Goal: Task Accomplishment & Management: Complete application form

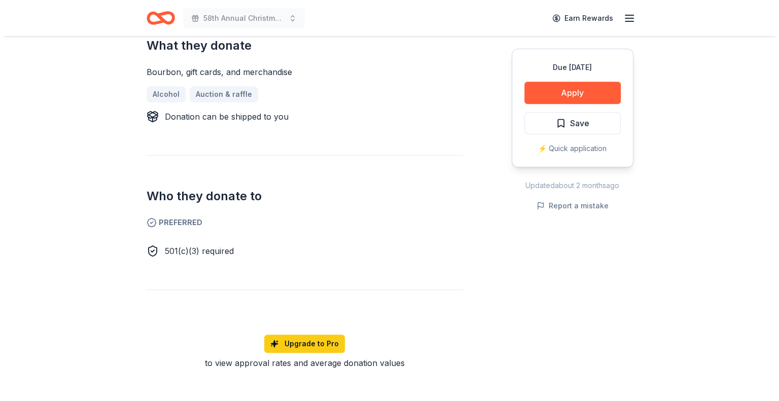
scroll to position [414, 0]
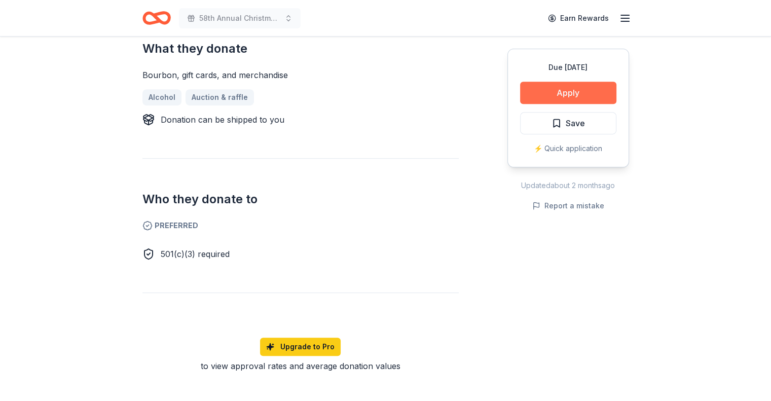
click at [585, 91] on button "Apply" at bounding box center [568, 93] width 96 height 22
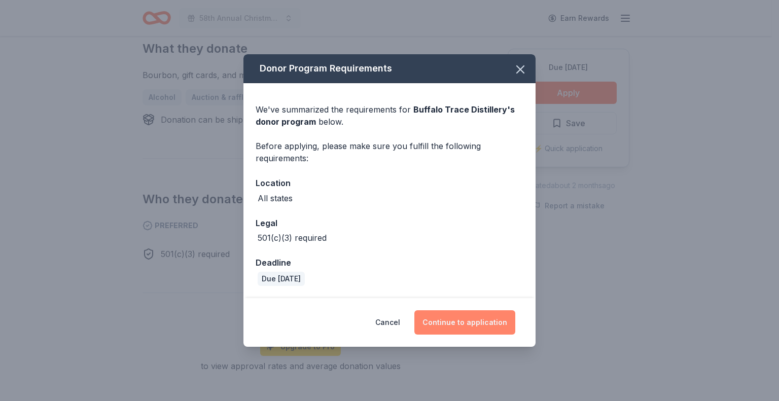
click at [468, 319] on button "Continue to application" at bounding box center [464, 322] width 101 height 24
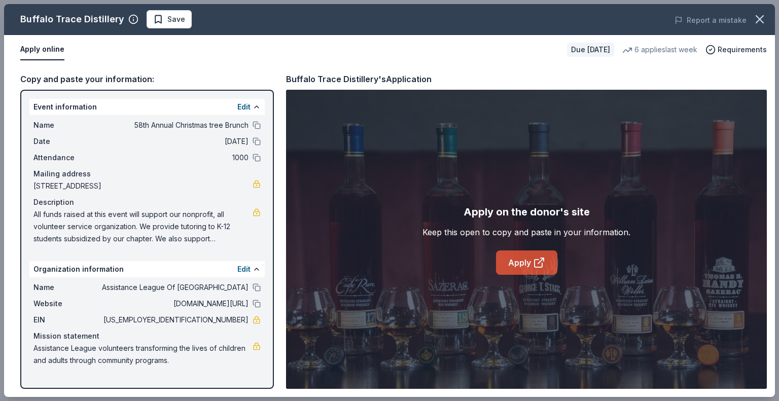
click at [526, 258] on link "Apply" at bounding box center [526, 262] width 61 height 24
click at [524, 260] on link "Apply" at bounding box center [526, 262] width 61 height 24
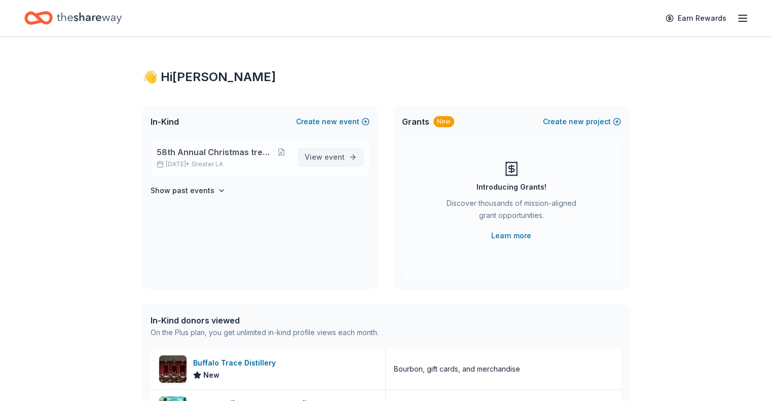
click at [335, 158] on span "event" at bounding box center [334, 157] width 20 height 9
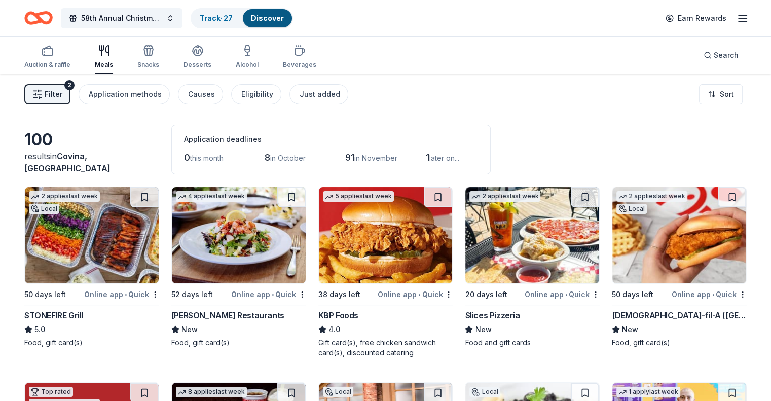
click at [243, 313] on div "Cameron Mitchell Restaurants" at bounding box center [227, 315] width 113 height 12
click at [347, 316] on div "KBP Foods" at bounding box center [338, 315] width 40 height 12
click at [401, 271] on img at bounding box center [386, 235] width 134 height 96
click at [739, 18] on line "button" at bounding box center [743, 18] width 8 height 0
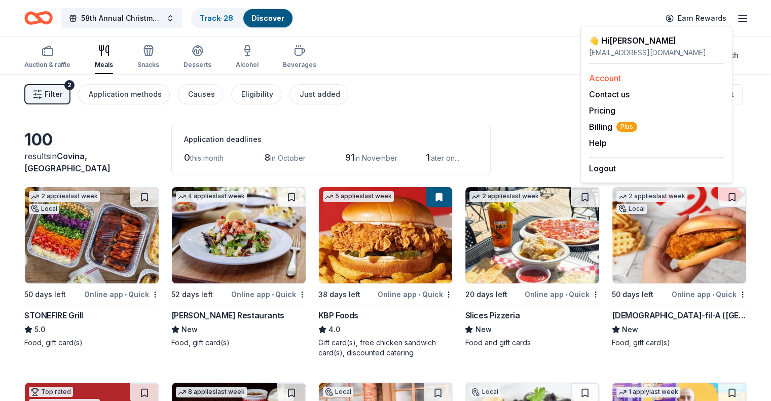
click at [605, 75] on link "Account" at bounding box center [605, 78] width 32 height 10
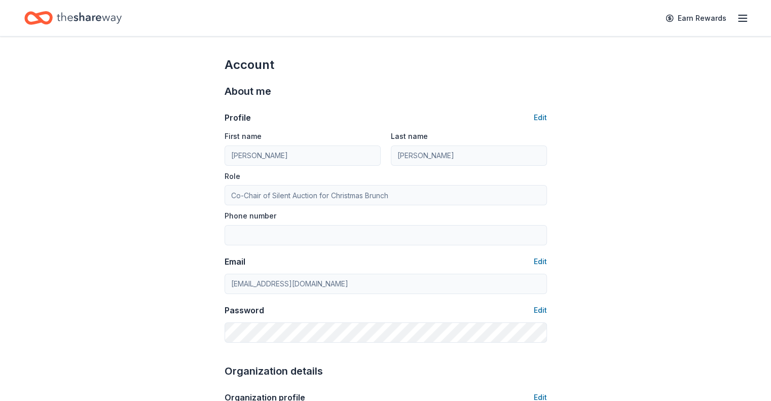
click at [736, 16] on icon "button" at bounding box center [742, 18] width 12 height 12
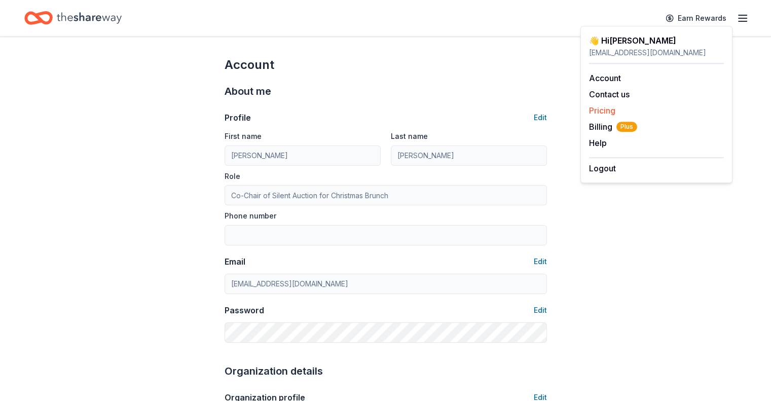
click at [602, 111] on link "Pricing" at bounding box center [602, 110] width 26 height 10
click at [604, 108] on link "Pricing" at bounding box center [602, 110] width 26 height 10
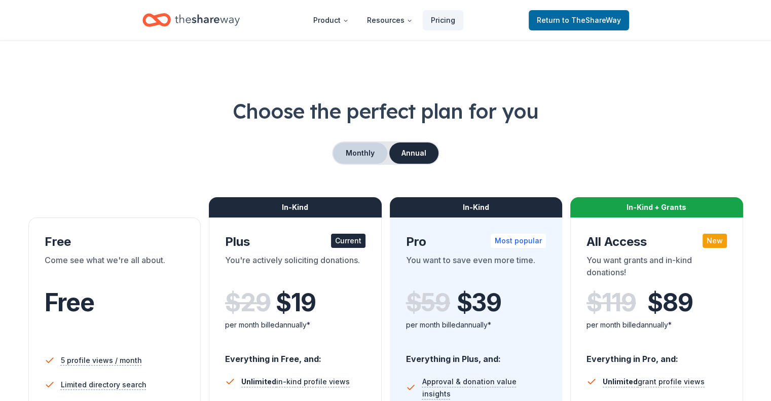
click at [366, 154] on button "Monthly" at bounding box center [360, 152] width 54 height 21
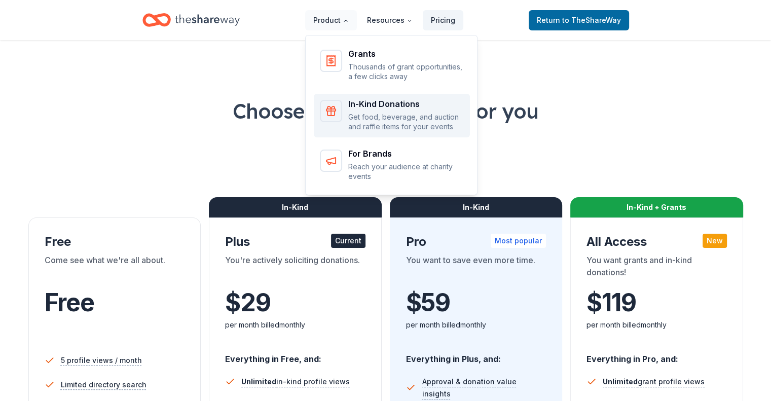
click at [368, 109] on div "In-Kind Donations Get food, beverage, and auction and raffle items for your eve…" at bounding box center [406, 116] width 116 height 32
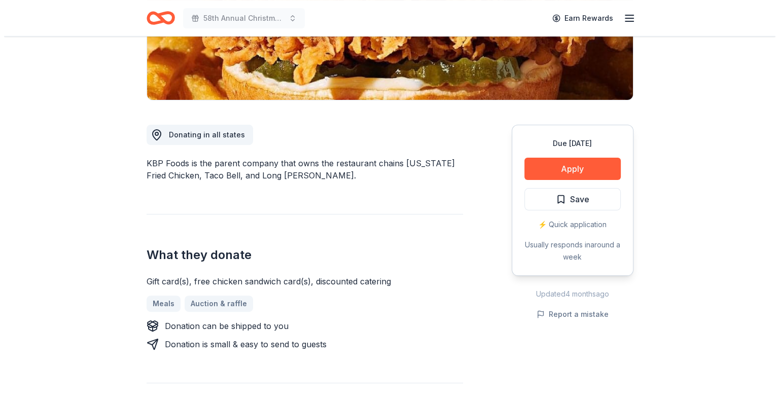
scroll to position [209, 0]
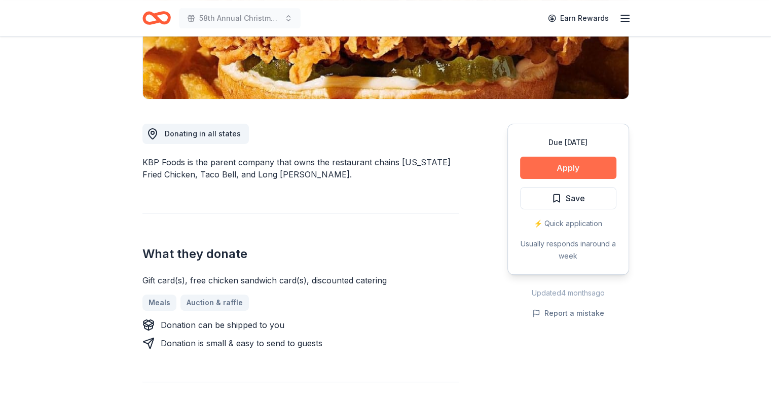
click at [584, 161] on button "Apply" at bounding box center [568, 168] width 96 height 22
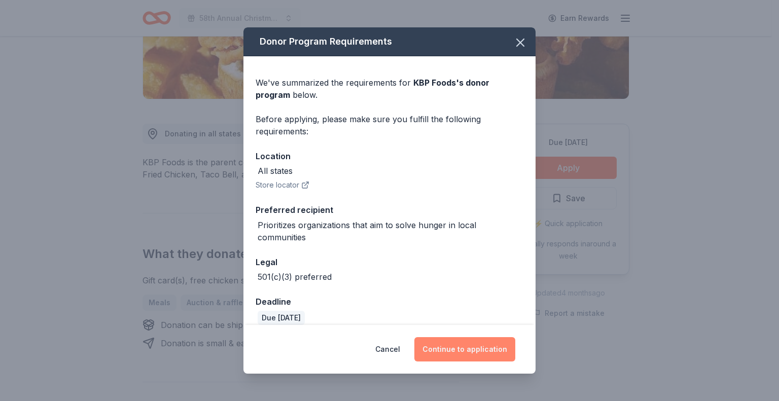
click at [456, 346] on button "Continue to application" at bounding box center [464, 349] width 101 height 24
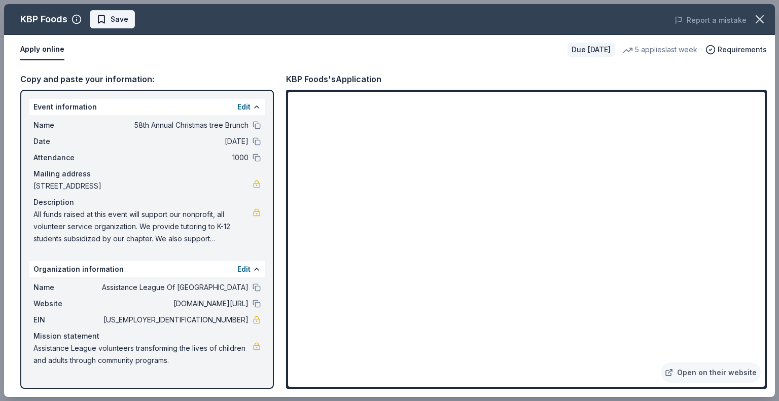
click at [117, 18] on span "Save" at bounding box center [120, 19] width 18 height 12
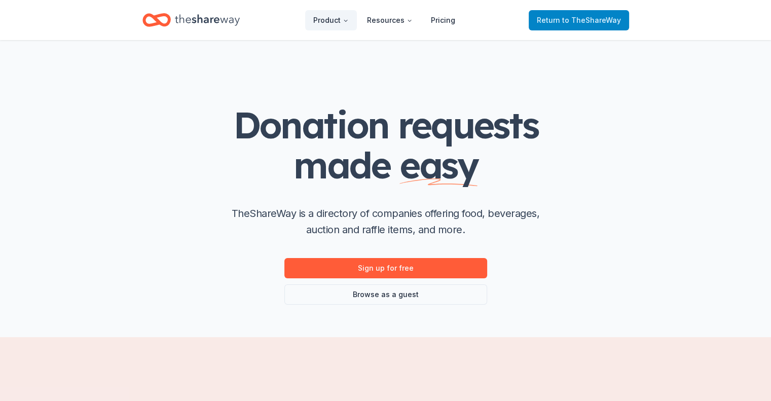
click at [566, 18] on span "to TheShareWay" at bounding box center [591, 20] width 59 height 9
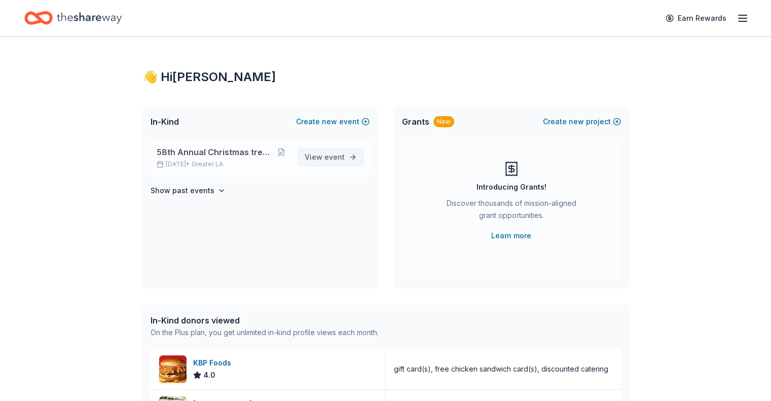
click at [327, 154] on span "event" at bounding box center [334, 157] width 20 height 9
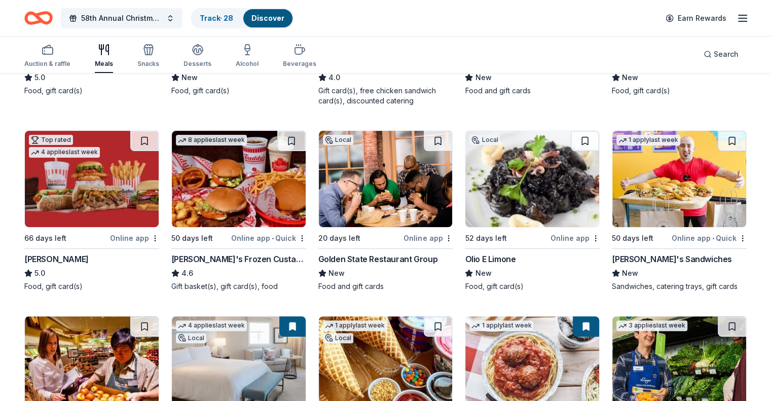
scroll to position [260, 0]
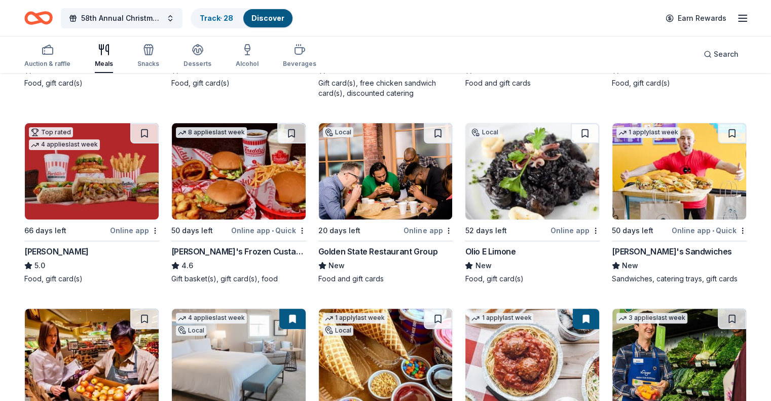
click at [407, 247] on div "Golden State Restaurant Group" at bounding box center [377, 251] width 119 height 12
click at [492, 249] on div "Olio E Limone" at bounding box center [490, 251] width 51 height 12
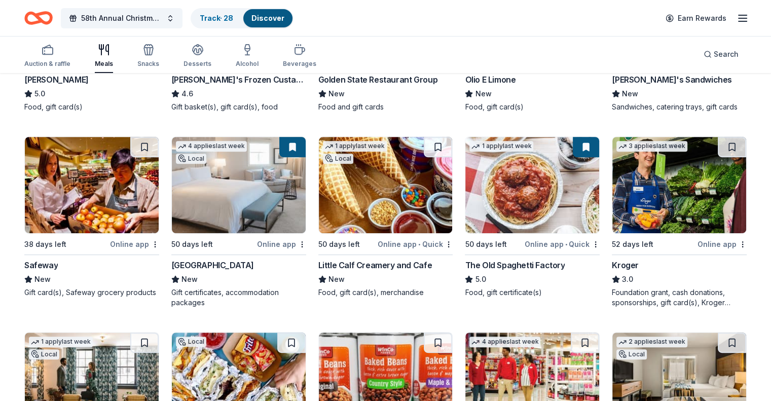
scroll to position [430, 0]
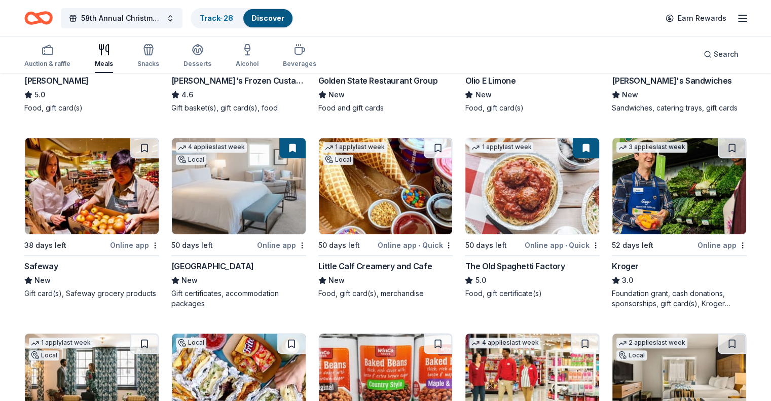
click at [58, 264] on div "Safeway" at bounding box center [40, 266] width 33 height 12
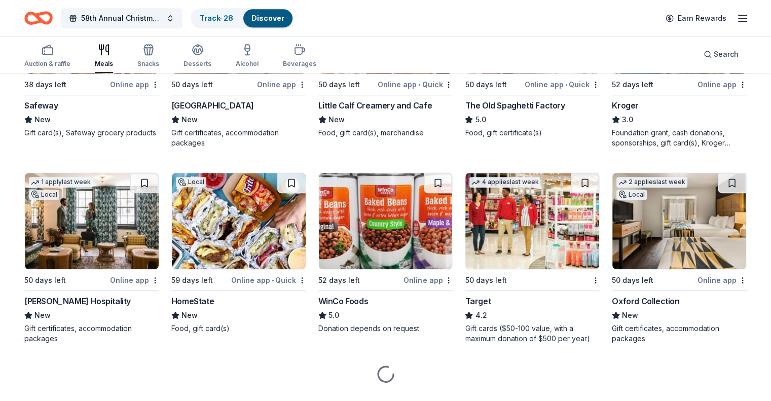
scroll to position [614, 0]
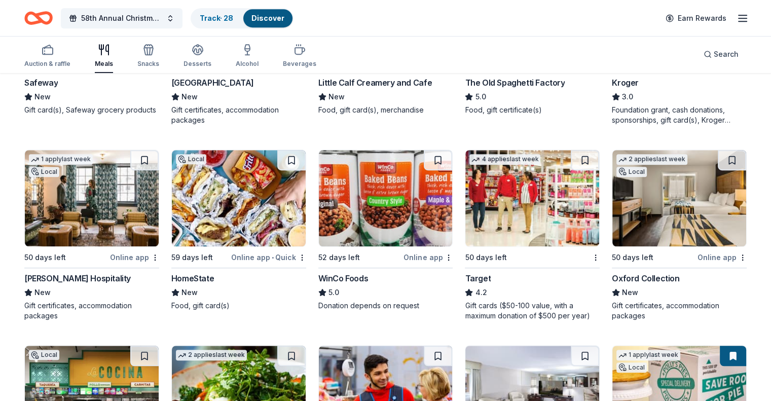
click at [639, 275] on div "Oxford Collection" at bounding box center [645, 278] width 67 height 12
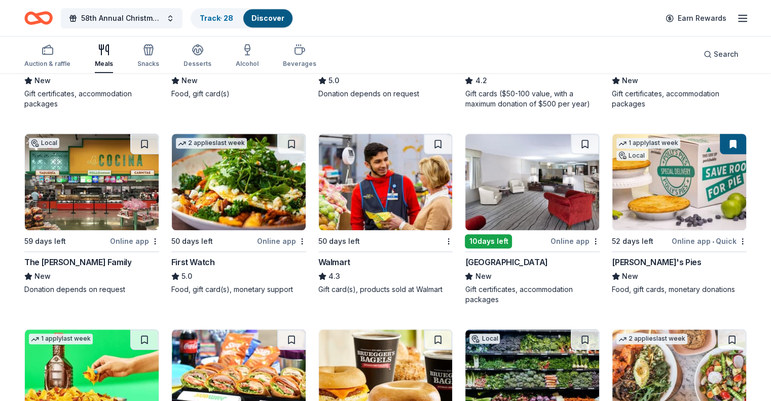
scroll to position [827, 0]
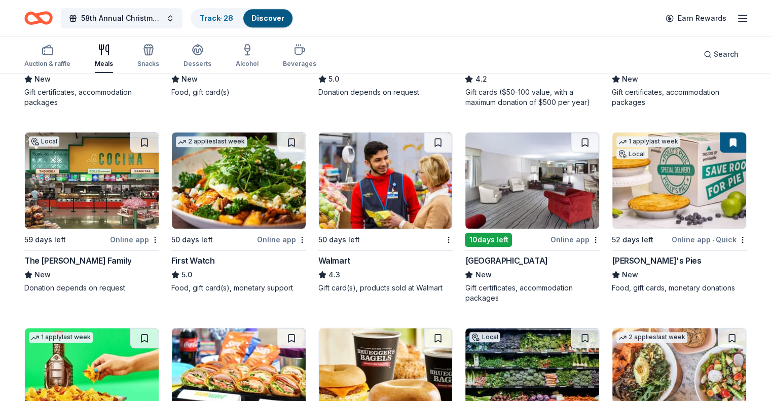
click at [104, 255] on div "The Gonzalez Family" at bounding box center [77, 260] width 107 height 12
click at [209, 257] on div "First Watch" at bounding box center [193, 260] width 44 height 12
click at [527, 261] on div "Western Village Inn and Casino" at bounding box center [506, 260] width 83 height 12
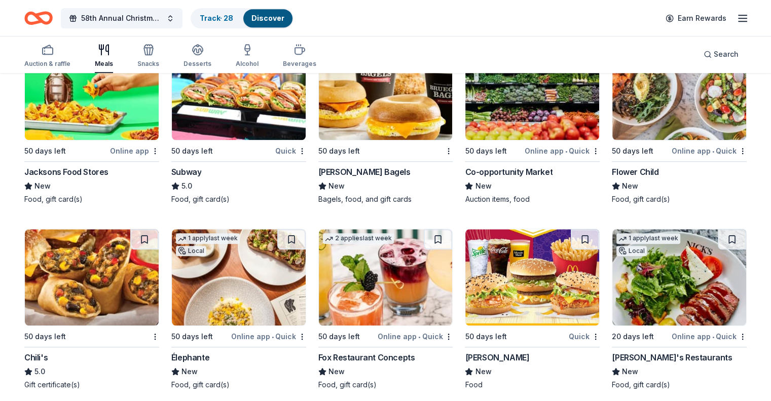
scroll to position [1057, 0]
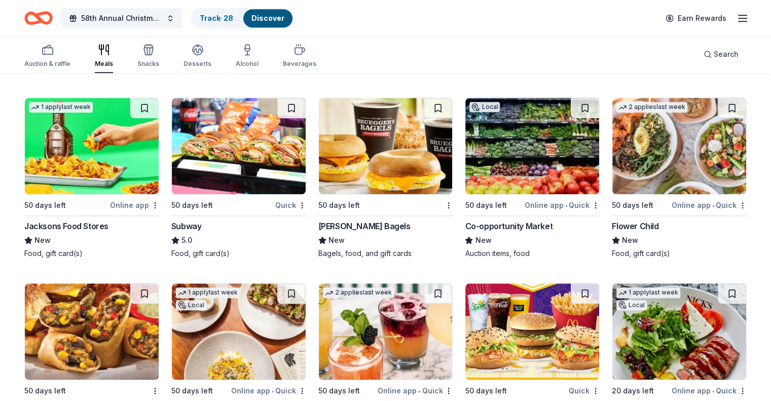
click at [213, 222] on div "Subway" at bounding box center [238, 226] width 135 height 12
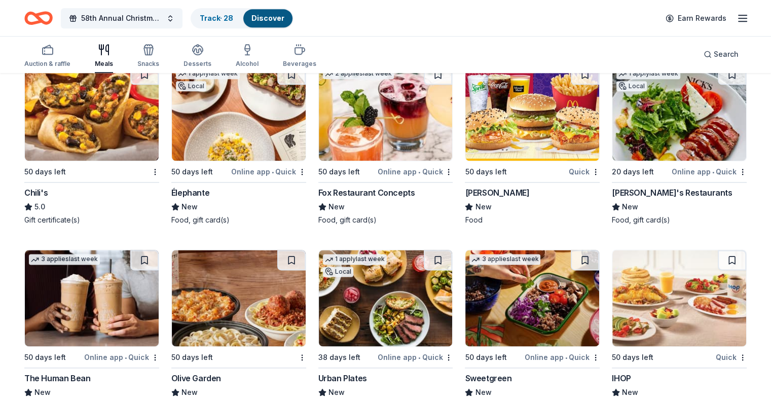
scroll to position [1278, 0]
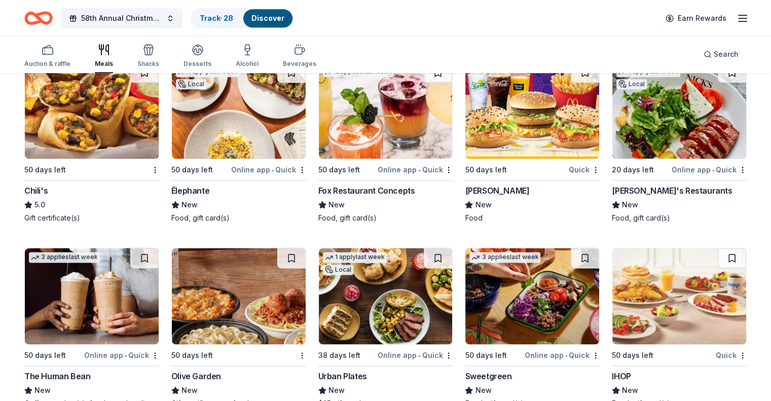
click at [48, 189] on div "Chili's" at bounding box center [35, 191] width 23 height 12
click at [214, 373] on div "Olive Garden" at bounding box center [196, 376] width 50 height 12
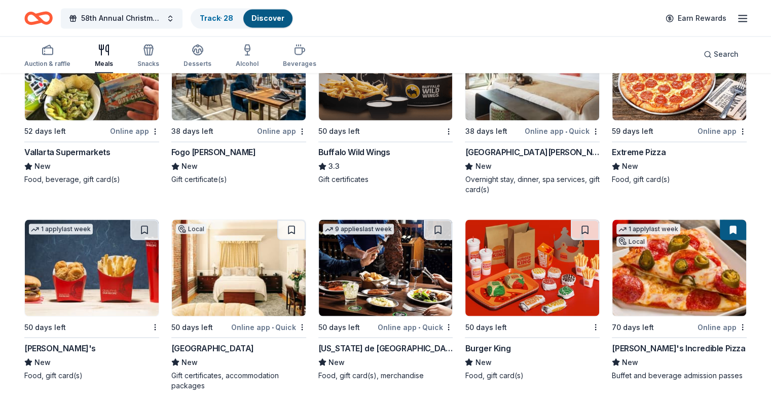
scroll to position [1703, 0]
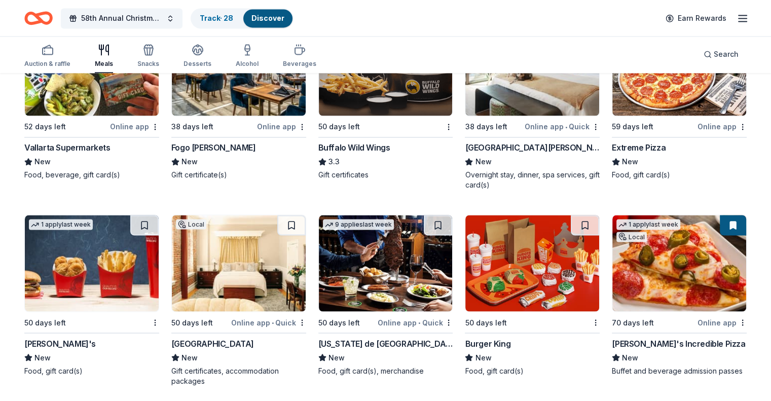
click at [60, 340] on div "Wendy's" at bounding box center [59, 343] width 71 height 12
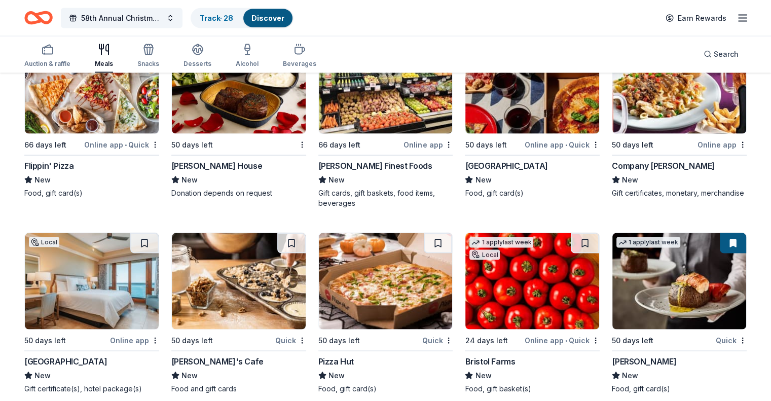
scroll to position [2081, 0]
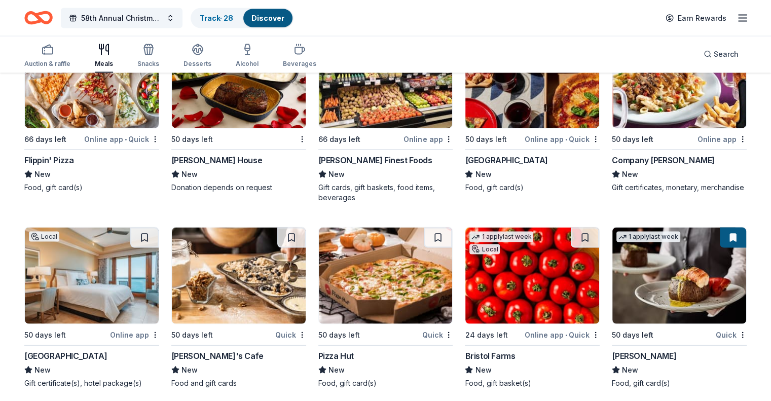
click at [230, 156] on div "Ruth's Chris Steak House" at bounding box center [216, 160] width 91 height 12
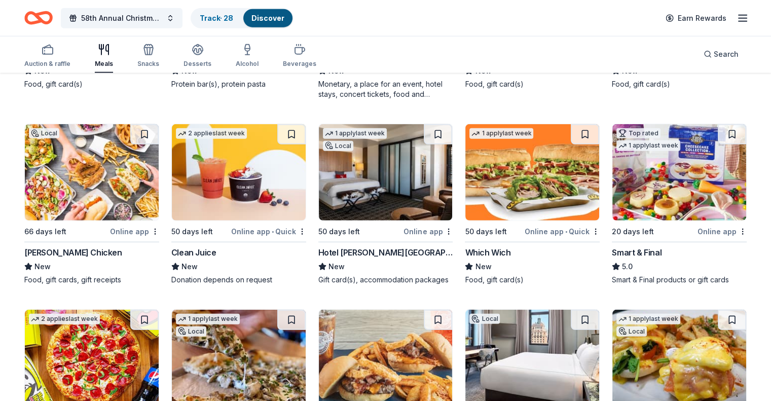
scroll to position [2772, 0]
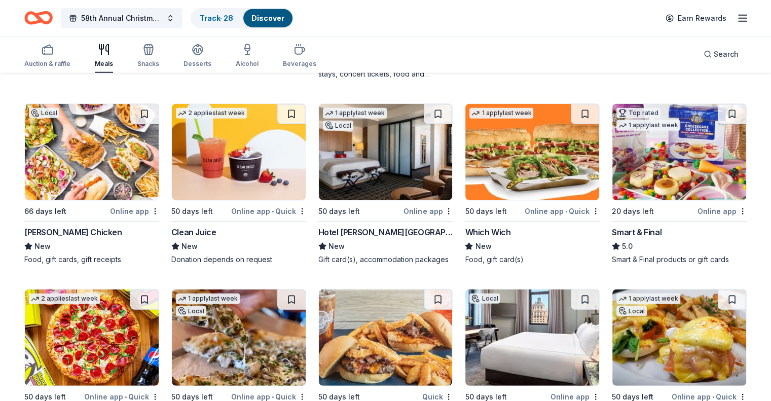
click at [630, 228] on div "Smart & Final" at bounding box center [637, 232] width 50 height 12
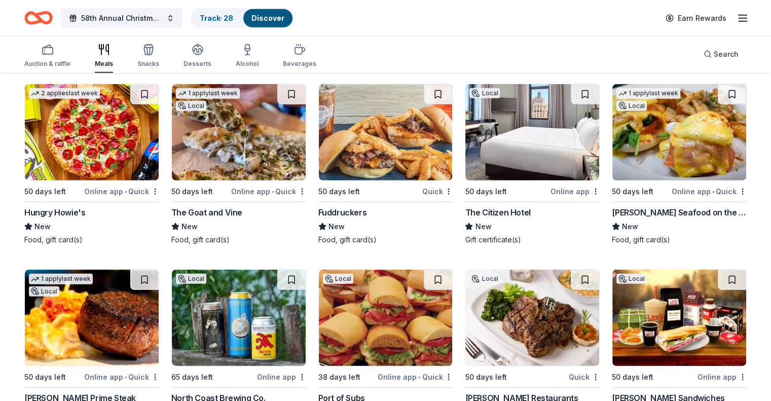
scroll to position [2985, 0]
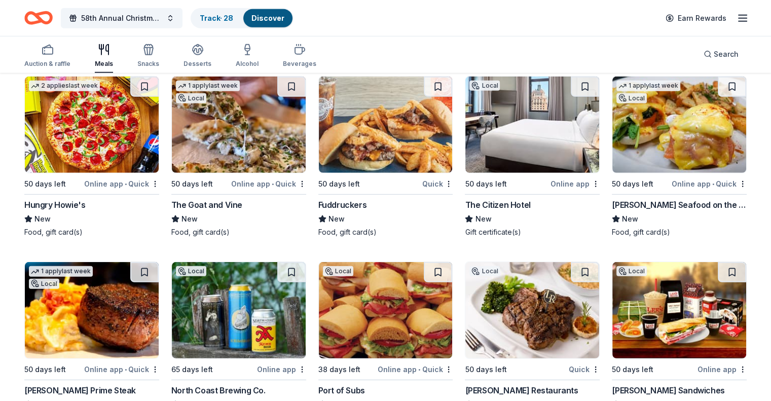
click at [505, 210] on div "The Citizen Hotel" at bounding box center [497, 205] width 65 height 12
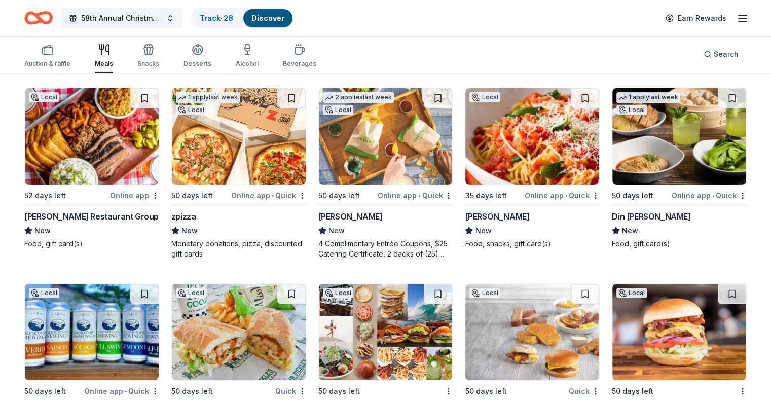
scroll to position [3546, 0]
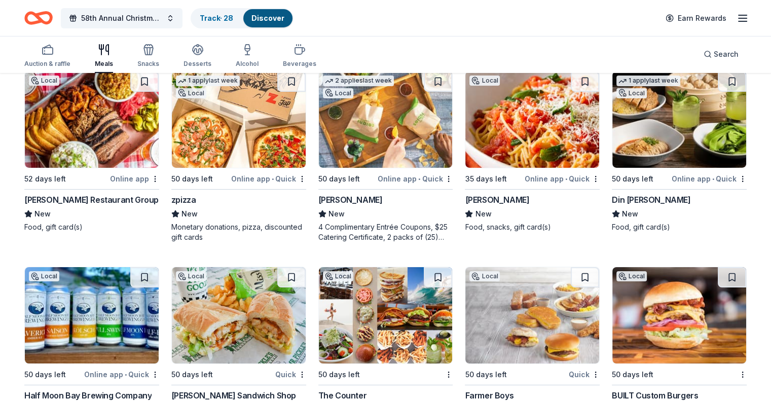
click at [383, 183] on div "Online app • Quick" at bounding box center [415, 178] width 75 height 13
click at [490, 206] on div "Gelson's" at bounding box center [497, 200] width 64 height 12
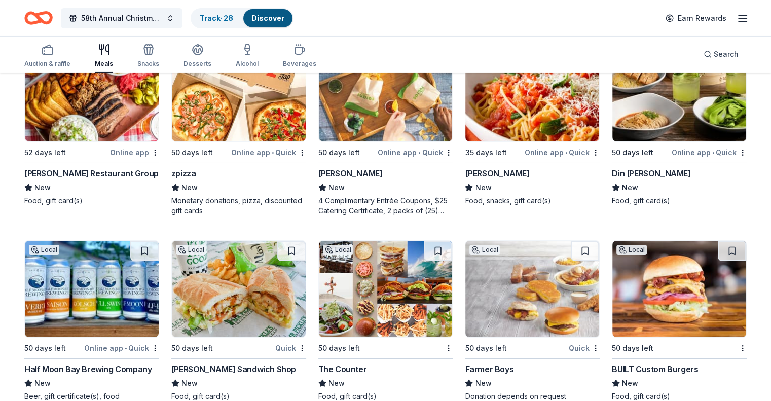
scroll to position [3601, 0]
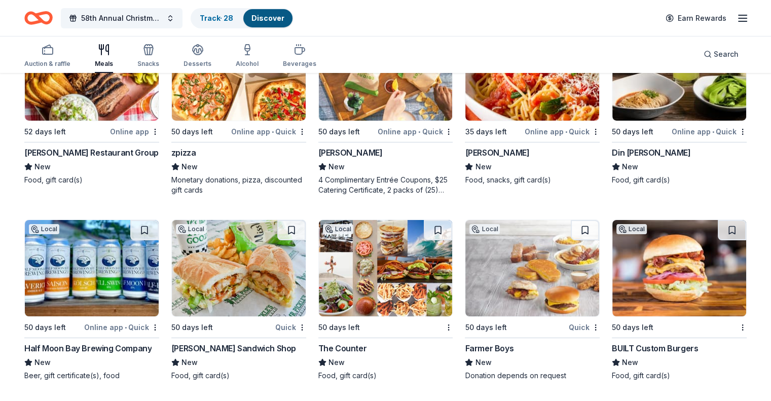
drag, startPoint x: 769, startPoint y: 368, endPoint x: 771, endPoint y: 404, distance: 36.6
click at [159, 56] on div "Snacks" at bounding box center [148, 56] width 22 height 24
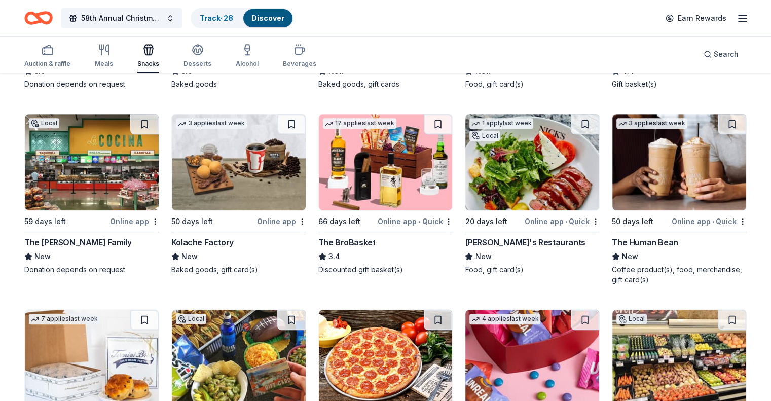
scroll to position [445, 0]
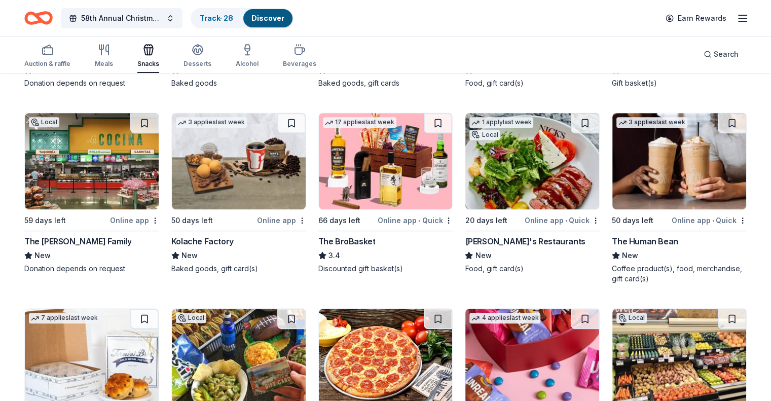
click at [348, 220] on div "66 days left" at bounding box center [339, 220] width 42 height 12
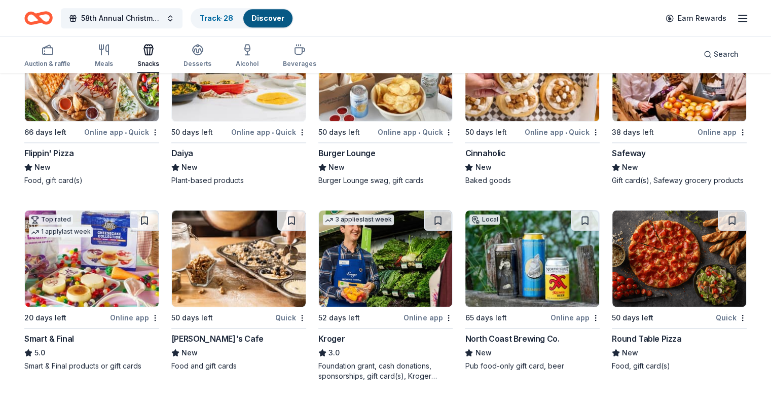
scroll to position [995, 0]
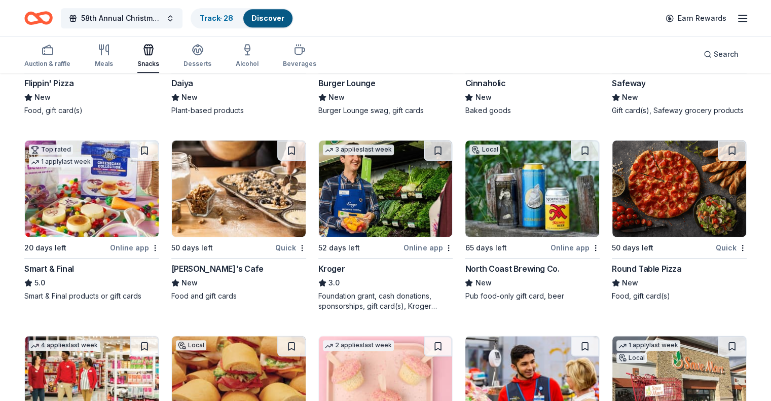
drag, startPoint x: 769, startPoint y: 279, endPoint x: 777, endPoint y: 283, distance: 8.4
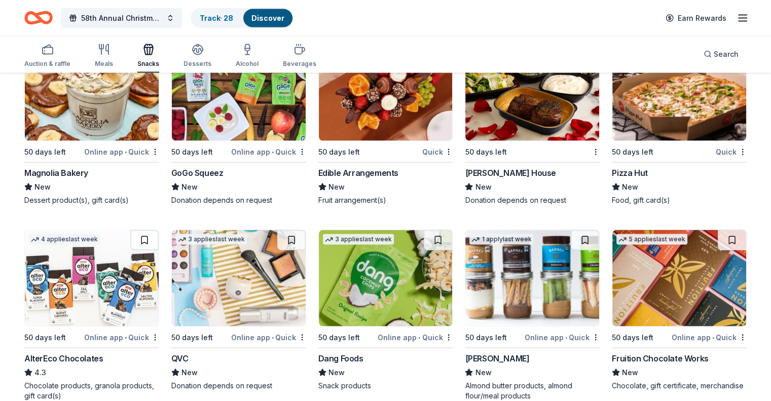
scroll to position [2072, 0]
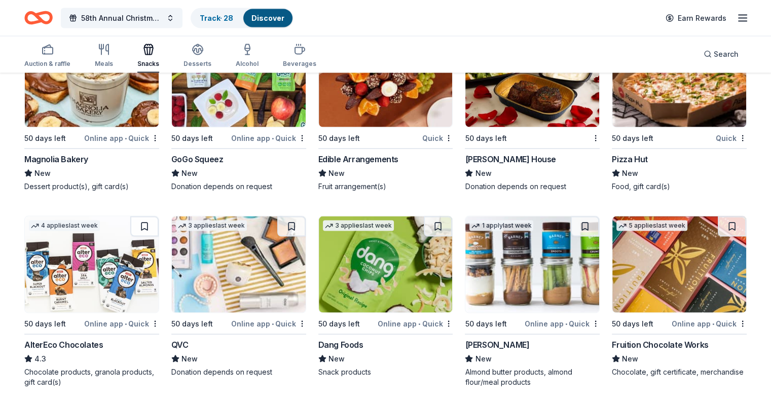
click at [254, 330] on div "Online app • Quick" at bounding box center [268, 323] width 75 height 13
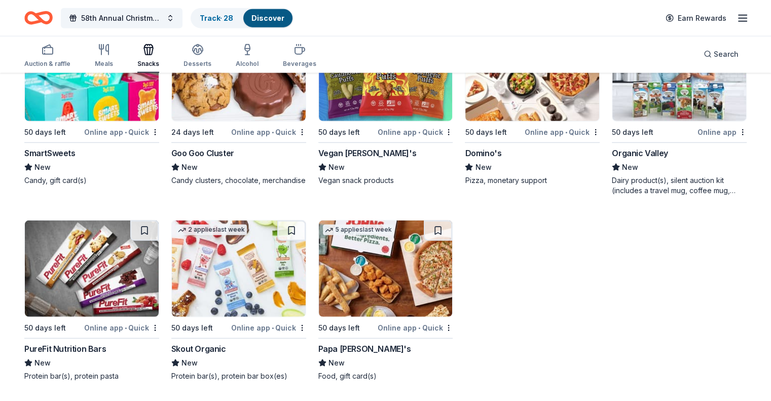
scroll to position [2468, 0]
click at [202, 55] on icon "button" at bounding box center [197, 53] width 9 height 4
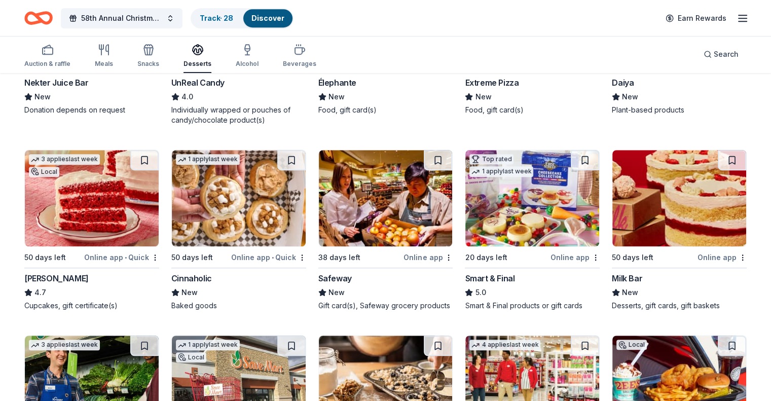
scroll to position [760, 0]
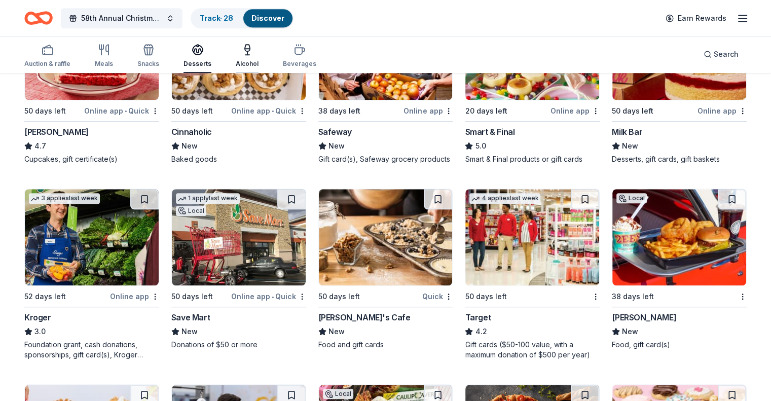
click at [253, 52] on icon "button" at bounding box center [247, 50] width 12 height 12
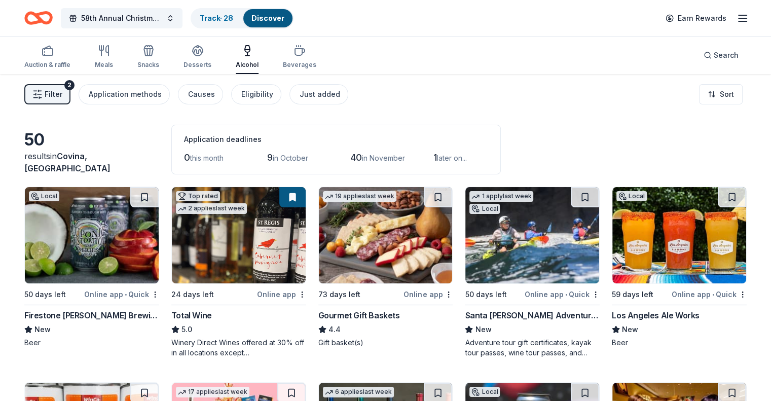
click at [660, 310] on div "Los Angeles Ale Works" at bounding box center [656, 315] width 88 height 12
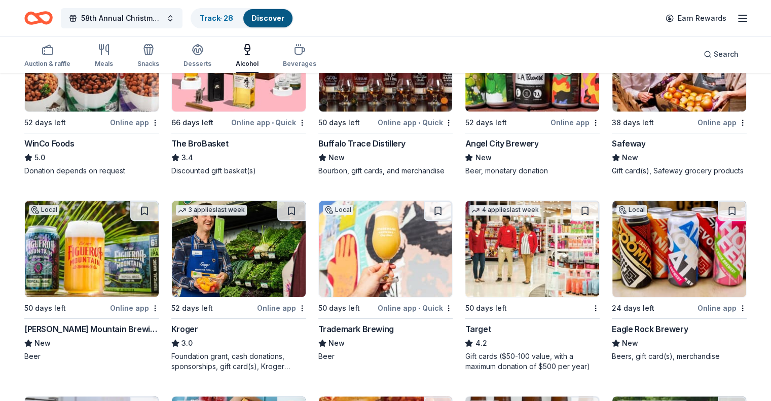
scroll to position [369, 0]
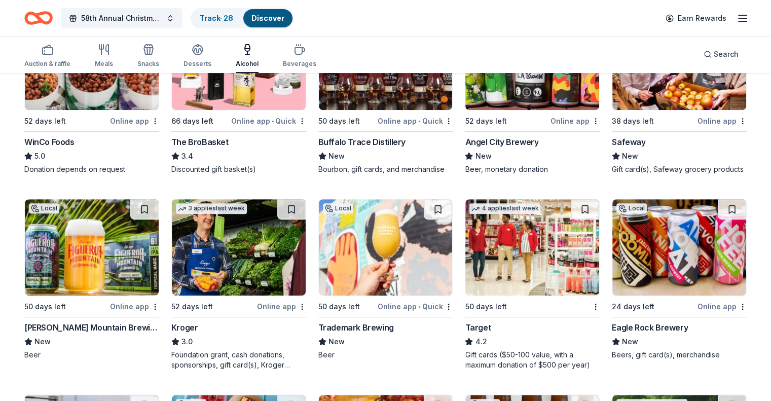
click at [557, 116] on div "Online app" at bounding box center [574, 121] width 49 height 13
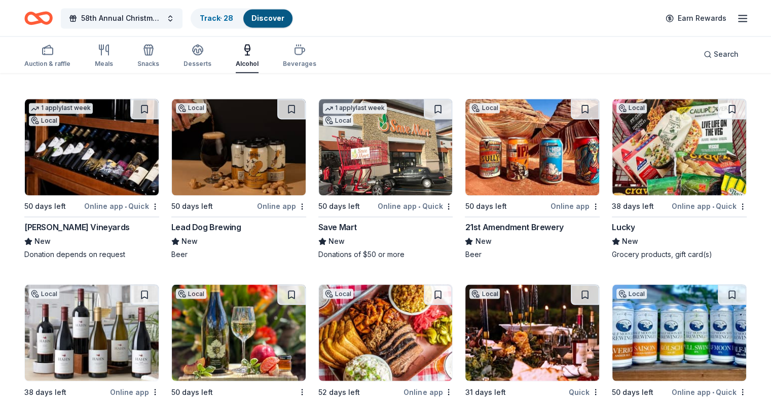
scroll to position [1696, 0]
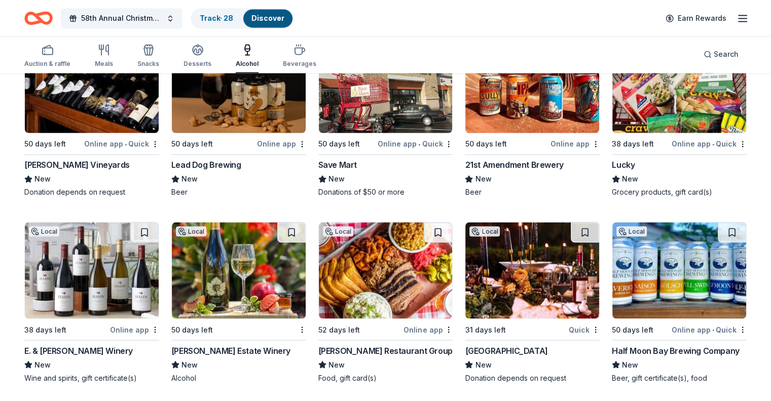
click at [521, 350] on div "[GEOGRAPHIC_DATA]" at bounding box center [506, 350] width 83 height 12
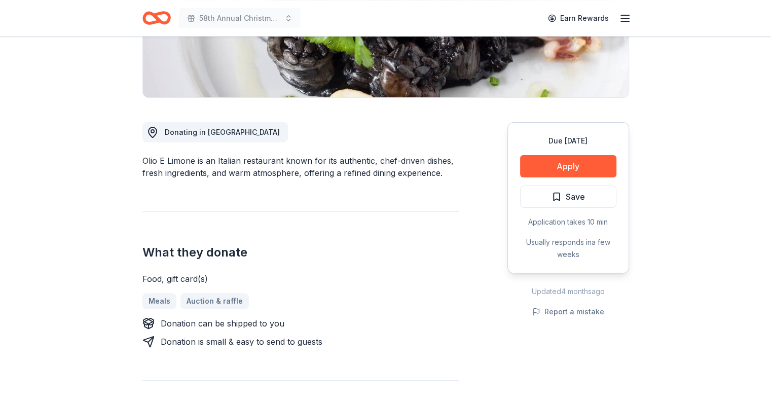
scroll to position [167, 0]
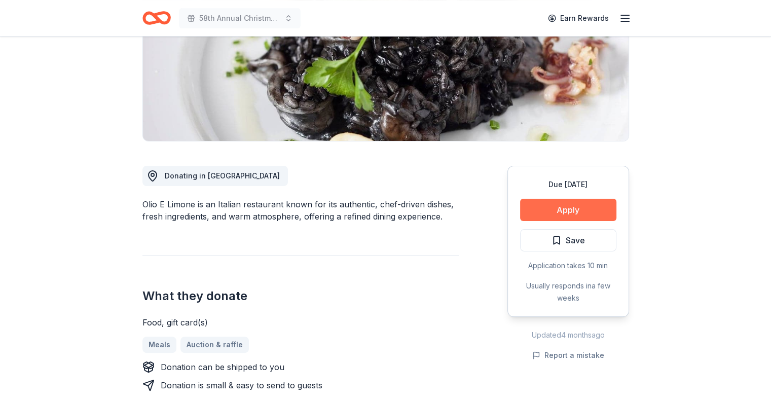
click at [582, 208] on button "Apply" at bounding box center [568, 210] width 96 height 22
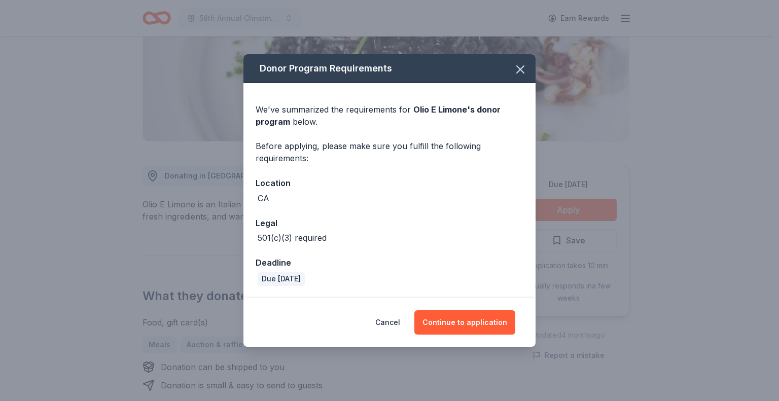
click at [582, 208] on div "Donor Program Requirements We've summarized the requirements for Olio E Limone …" at bounding box center [389, 200] width 779 height 401
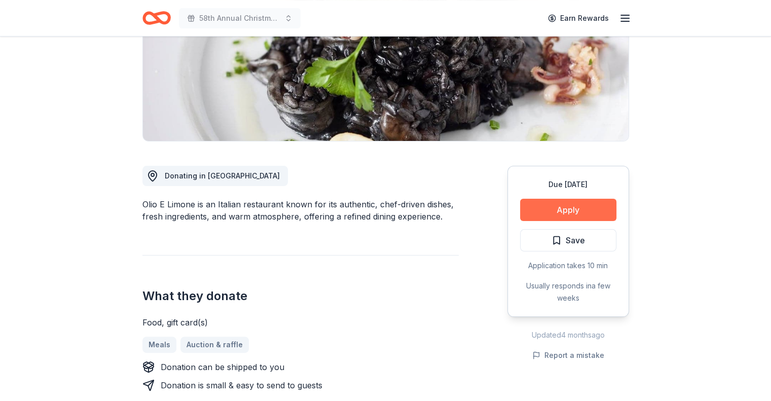
click at [555, 206] on button "Apply" at bounding box center [568, 210] width 96 height 22
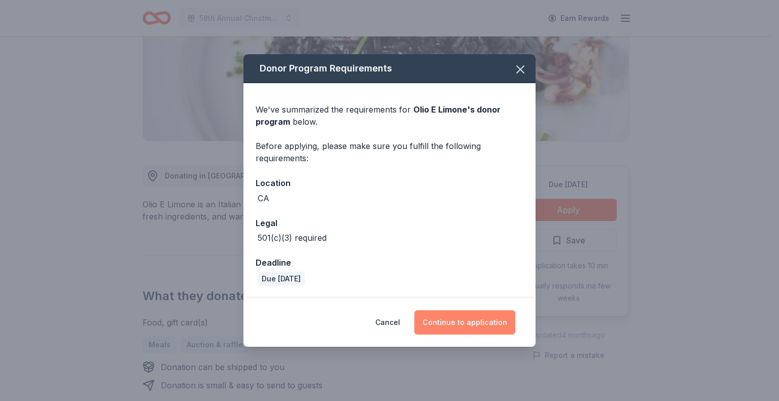
click at [471, 323] on button "Continue to application" at bounding box center [464, 322] width 101 height 24
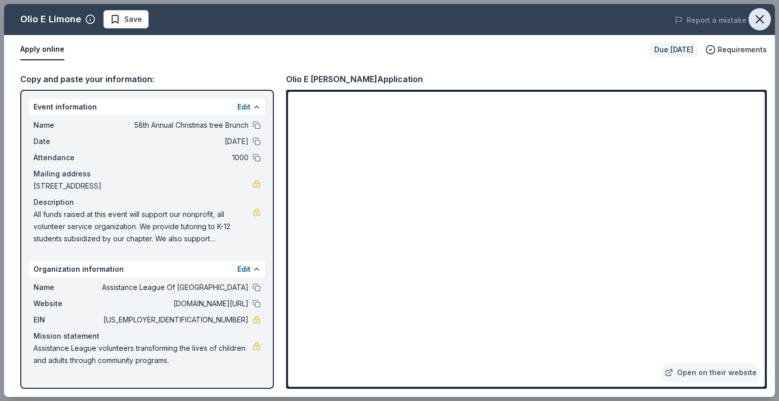
click at [755, 20] on icon "button" at bounding box center [759, 19] width 14 height 14
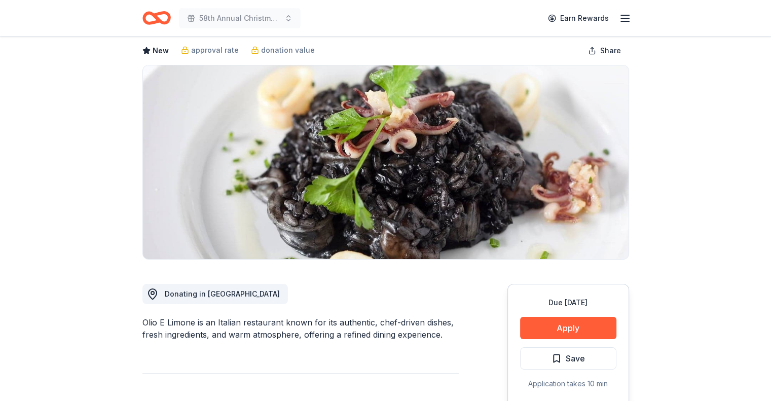
scroll to position [0, 0]
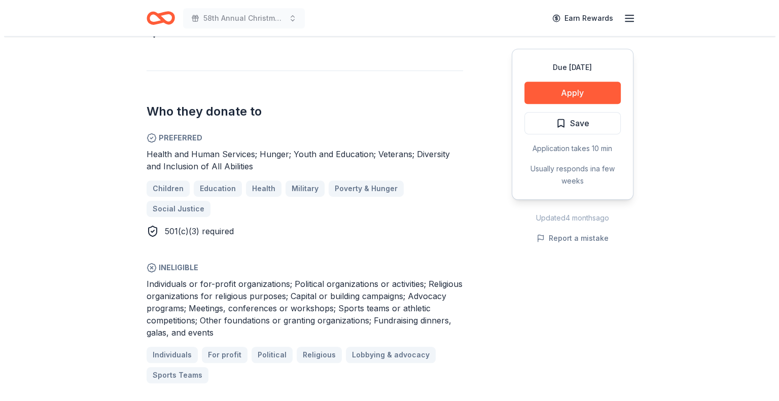
scroll to position [542, 0]
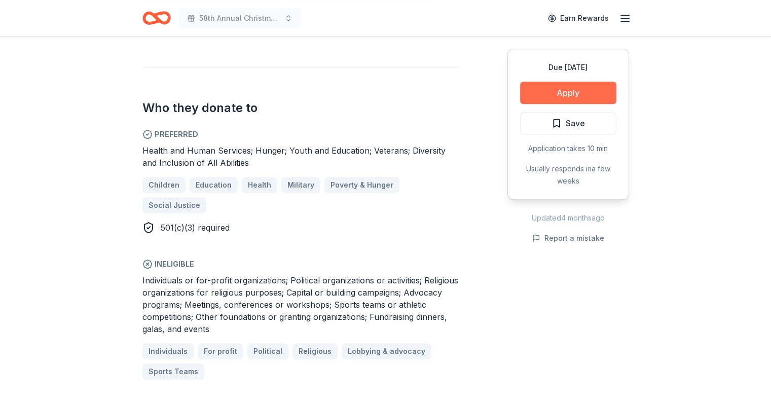
click at [595, 94] on button "Apply" at bounding box center [568, 93] width 96 height 22
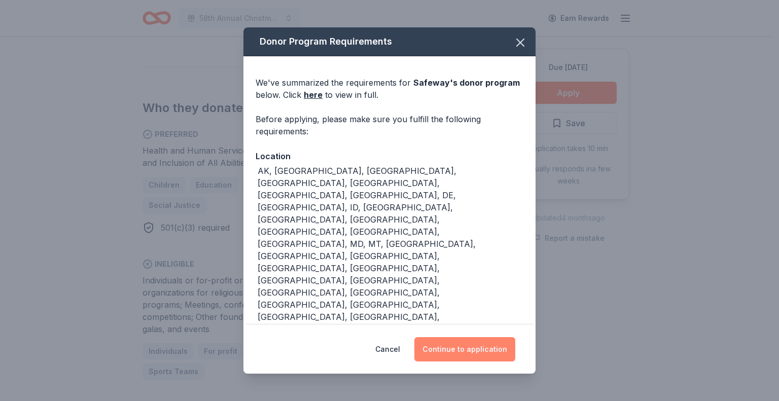
click at [469, 345] on button "Continue to application" at bounding box center [464, 349] width 101 height 24
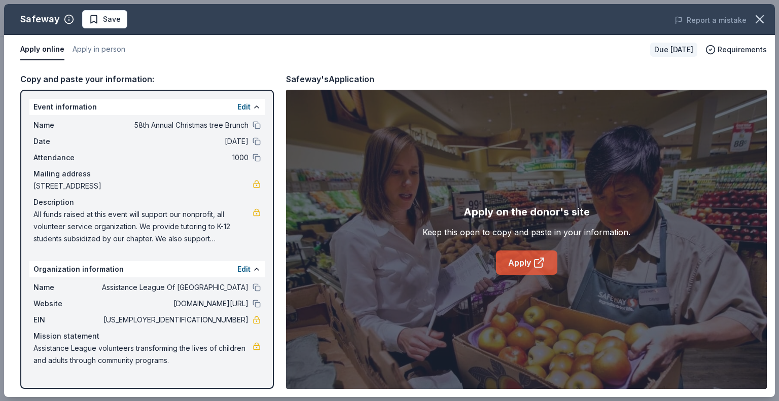
click at [525, 260] on link "Apply" at bounding box center [526, 262] width 61 height 24
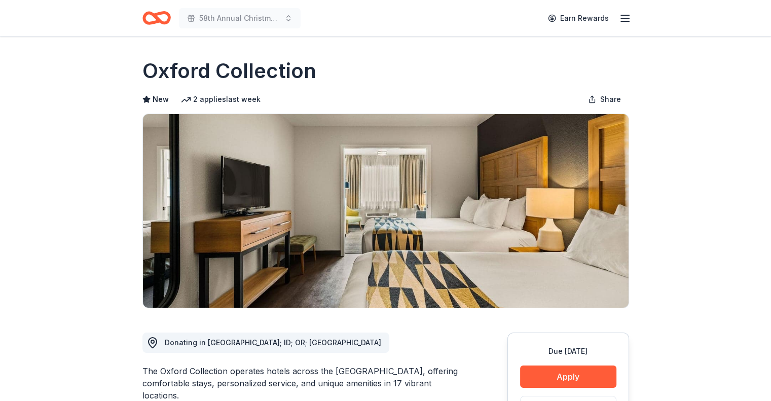
drag, startPoint x: 770, startPoint y: 115, endPoint x: 778, endPoint y: 159, distance: 44.7
click at [770, 159] on html "58th Annual Christmas tree Brunch Earn Rewards Due [DATE] Share Oxford Collecti…" at bounding box center [385, 200] width 771 height 401
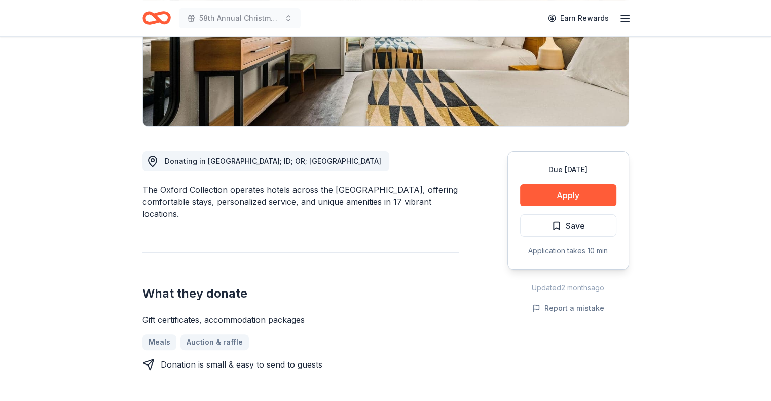
scroll to position [178, 0]
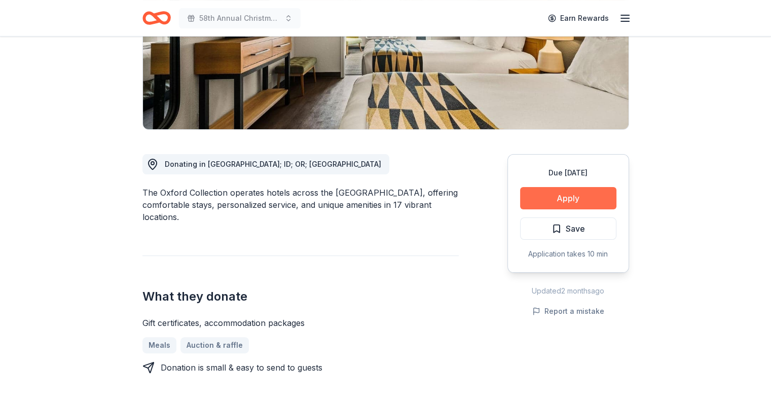
click at [569, 194] on button "Apply" at bounding box center [568, 198] width 96 height 22
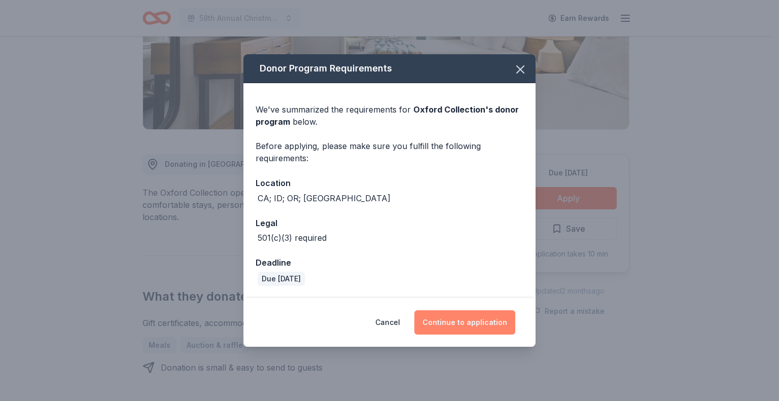
click at [458, 320] on button "Continue to application" at bounding box center [464, 322] width 101 height 24
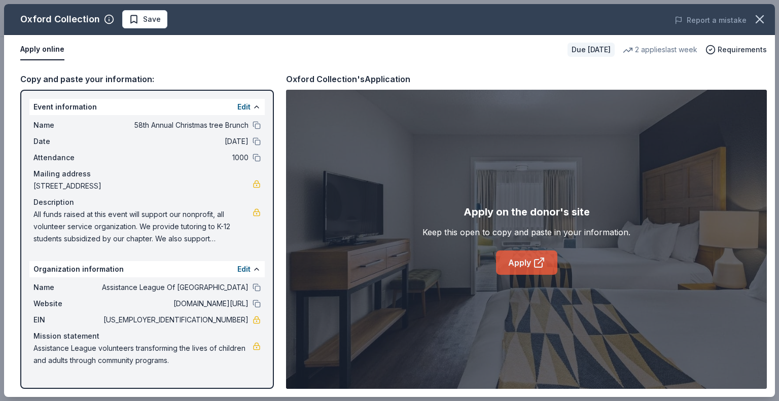
click at [529, 263] on link "Apply" at bounding box center [526, 262] width 61 height 24
click at [757, 17] on icon "button" at bounding box center [759, 19] width 7 height 7
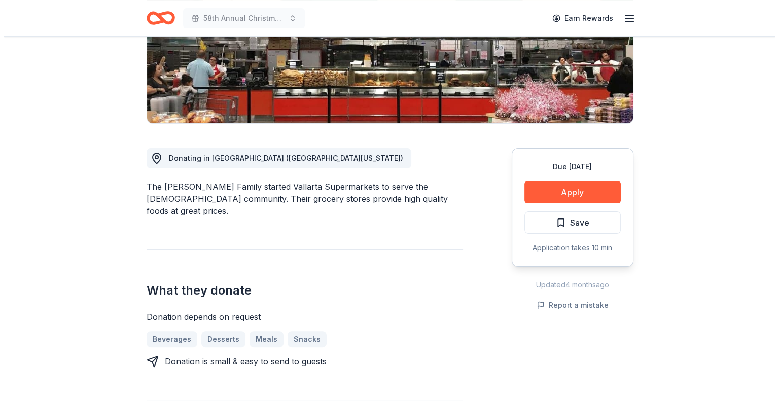
scroll to position [190, 0]
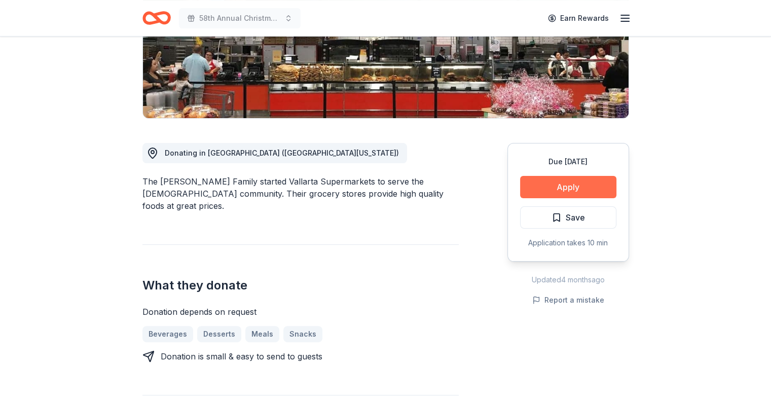
click at [548, 181] on button "Apply" at bounding box center [568, 187] width 96 height 22
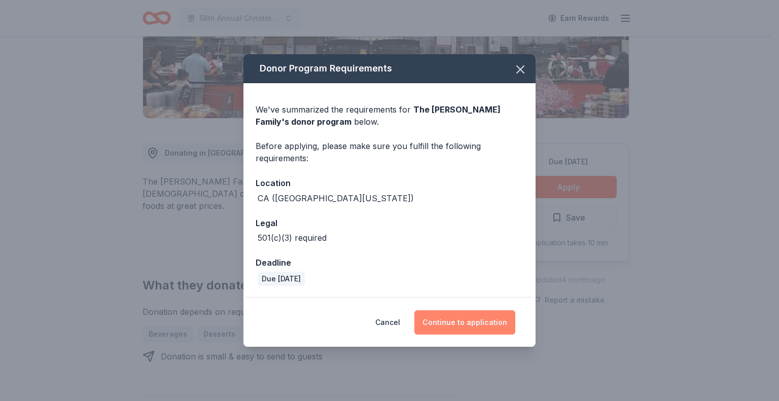
click at [465, 320] on button "Continue to application" at bounding box center [464, 322] width 101 height 24
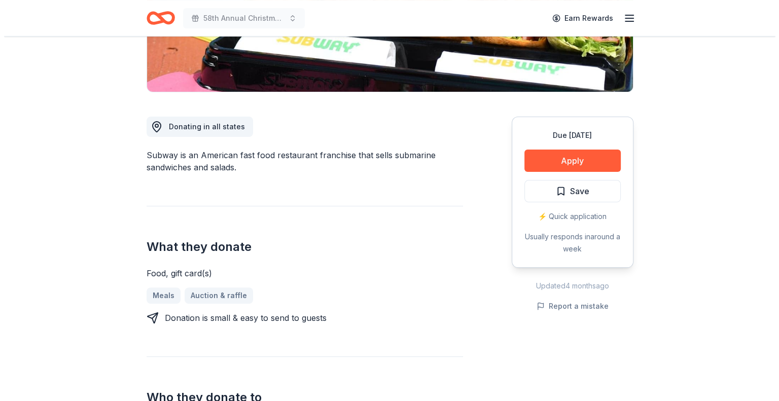
scroll to position [214, 0]
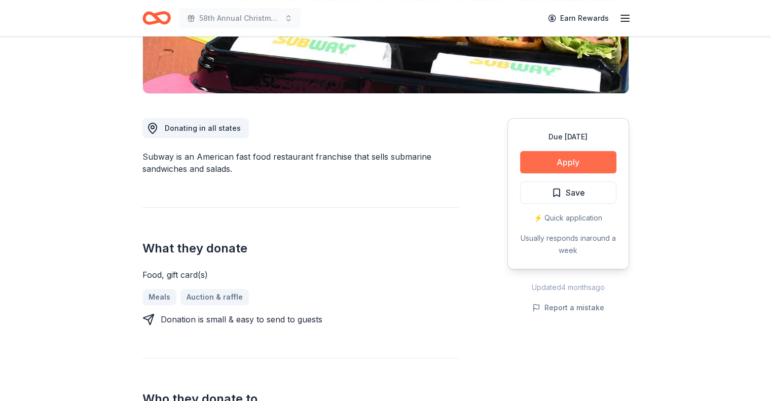
click at [592, 154] on button "Apply" at bounding box center [568, 162] width 96 height 22
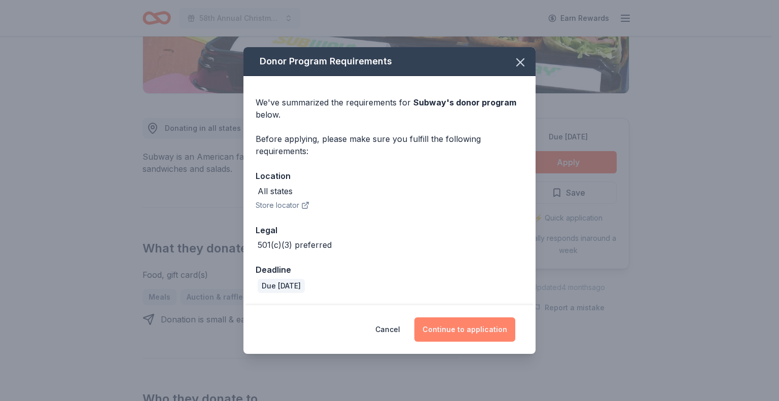
click at [468, 326] on button "Continue to application" at bounding box center [464, 329] width 101 height 24
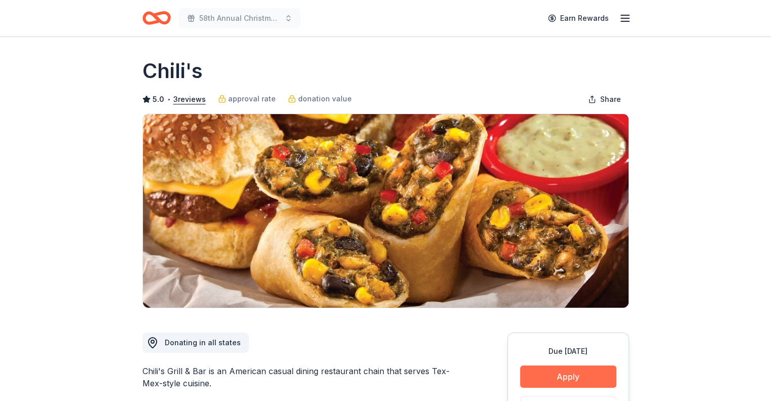
click at [556, 374] on button "Apply" at bounding box center [568, 376] width 96 height 22
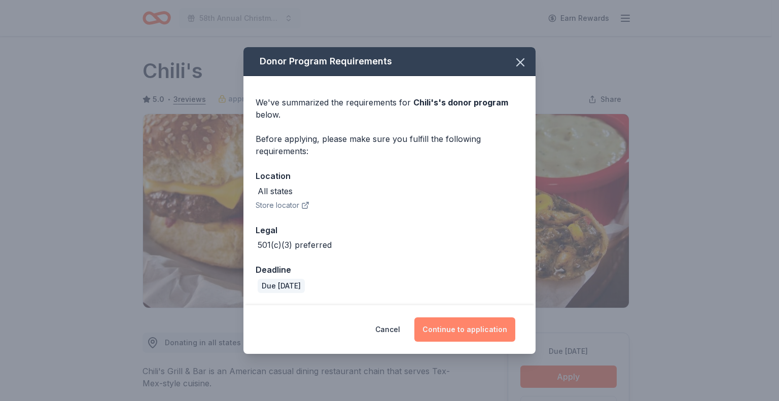
click at [455, 329] on button "Continue to application" at bounding box center [464, 329] width 101 height 24
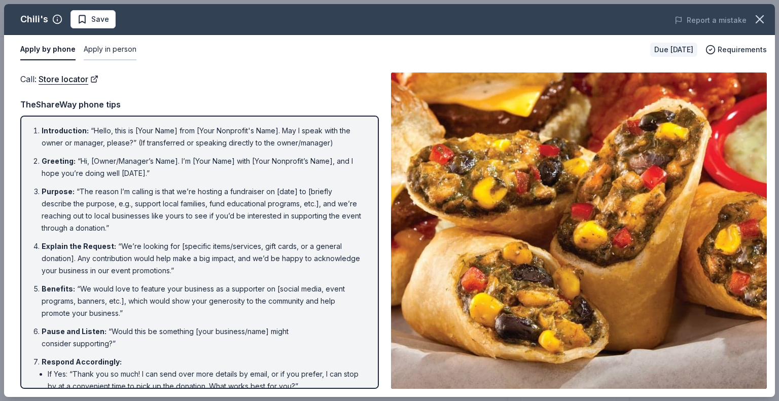
click at [118, 48] on button "Apply in person" at bounding box center [110, 49] width 53 height 21
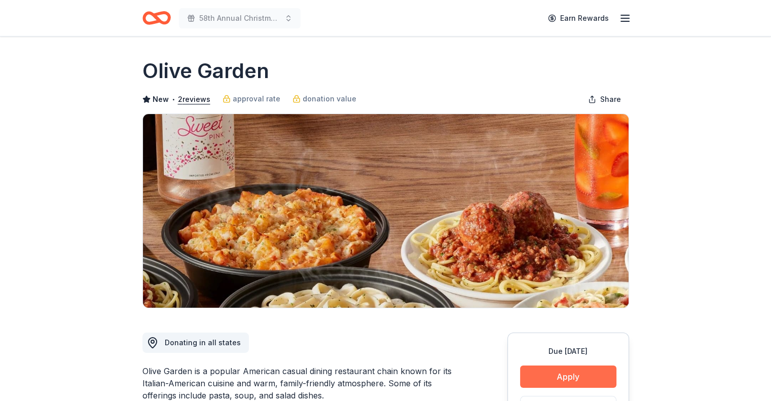
click at [553, 367] on button "Apply" at bounding box center [568, 376] width 96 height 22
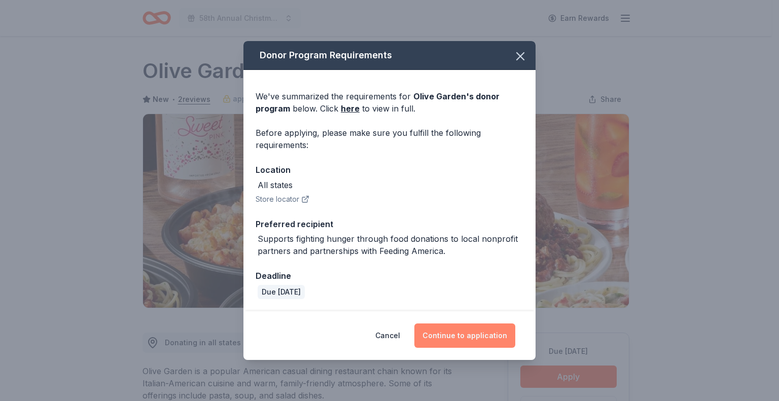
click at [476, 338] on button "Continue to application" at bounding box center [464, 335] width 101 height 24
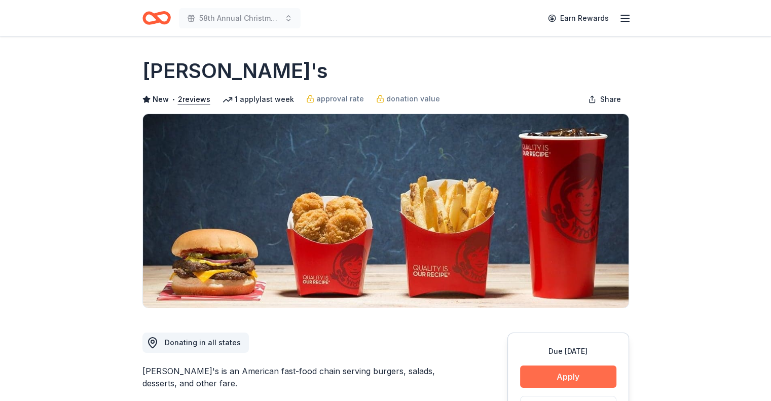
click at [550, 376] on button "Apply" at bounding box center [568, 376] width 96 height 22
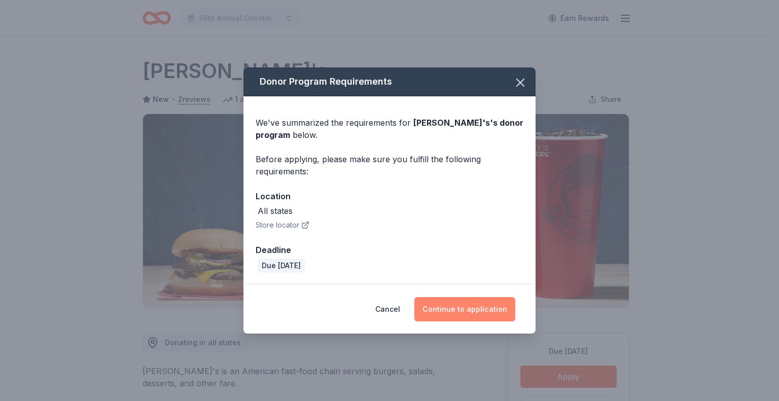
click at [468, 308] on button "Continue to application" at bounding box center [464, 309] width 101 height 24
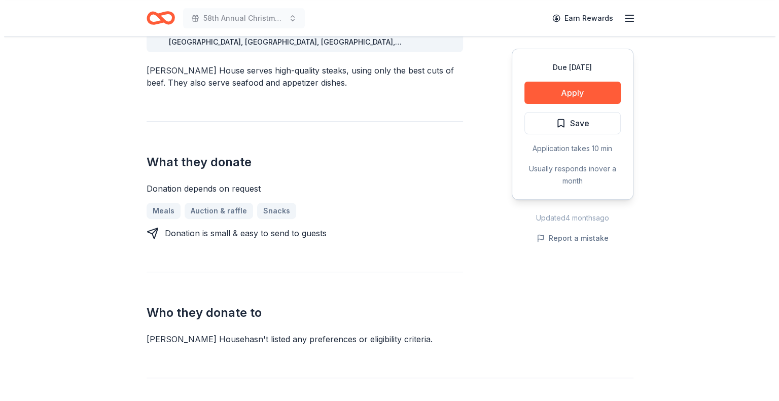
scroll to position [330, 0]
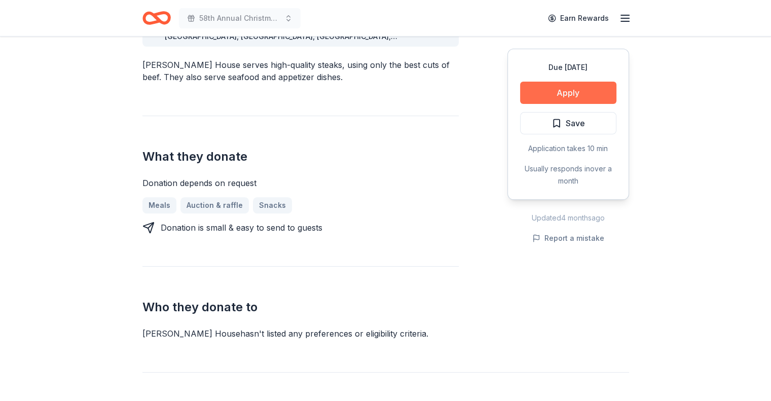
click at [567, 94] on button "Apply" at bounding box center [568, 93] width 96 height 22
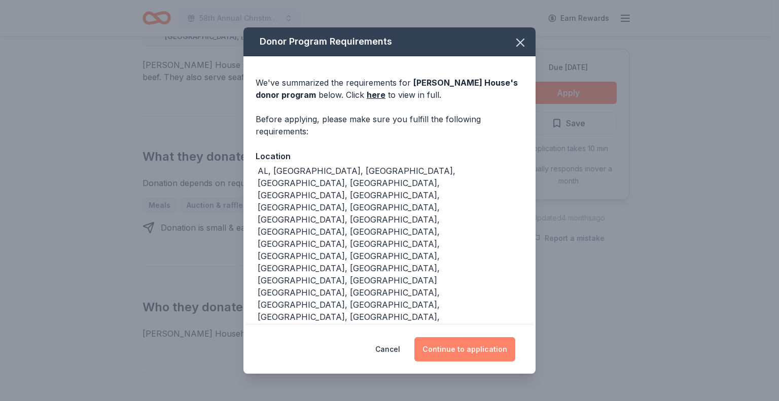
click at [462, 337] on button "Continue to application" at bounding box center [464, 349] width 101 height 24
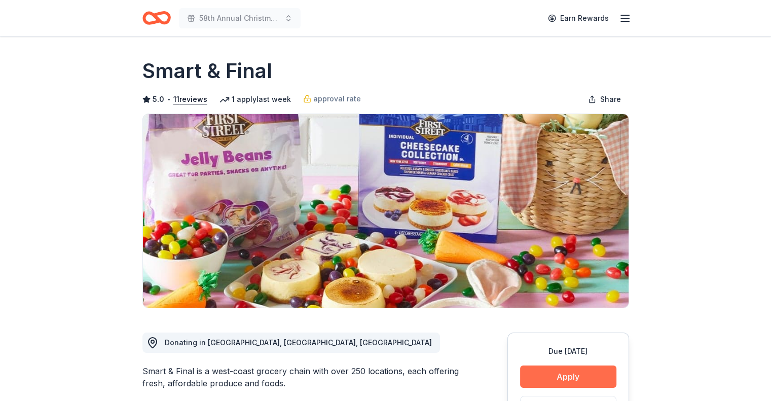
click at [566, 374] on button "Apply" at bounding box center [568, 376] width 96 height 22
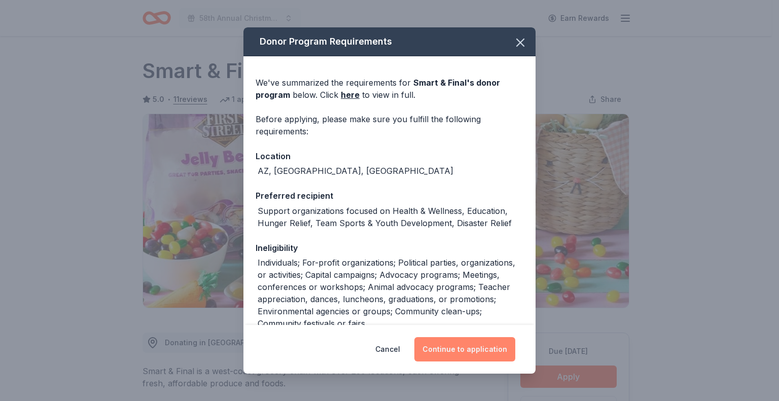
click at [474, 350] on button "Continue to application" at bounding box center [464, 349] width 101 height 24
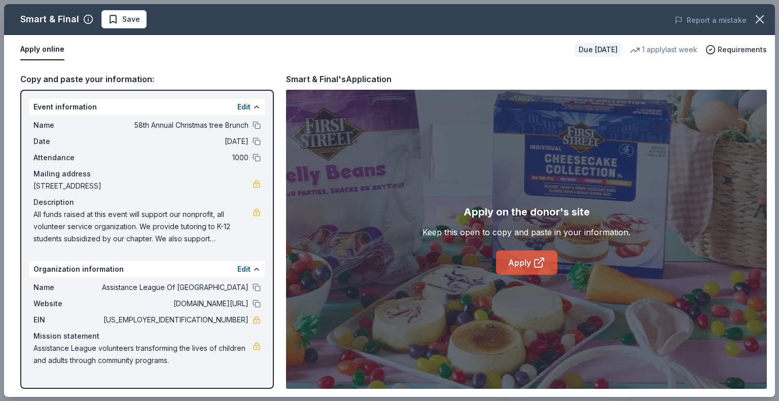
click at [521, 260] on link "Apply" at bounding box center [526, 262] width 61 height 24
click at [756, 22] on icon "button" at bounding box center [759, 19] width 7 height 7
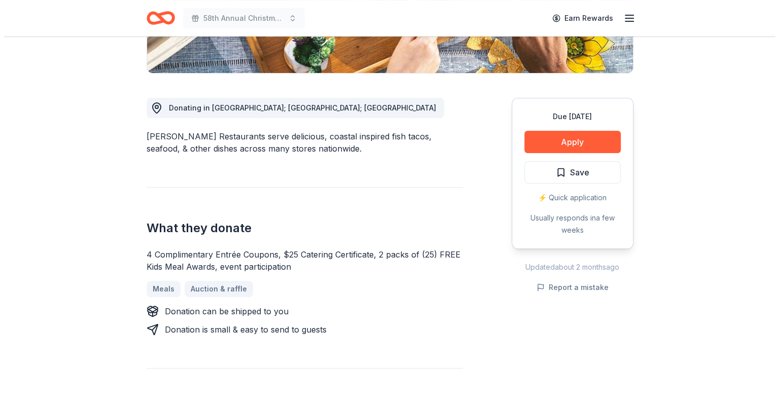
scroll to position [220, 0]
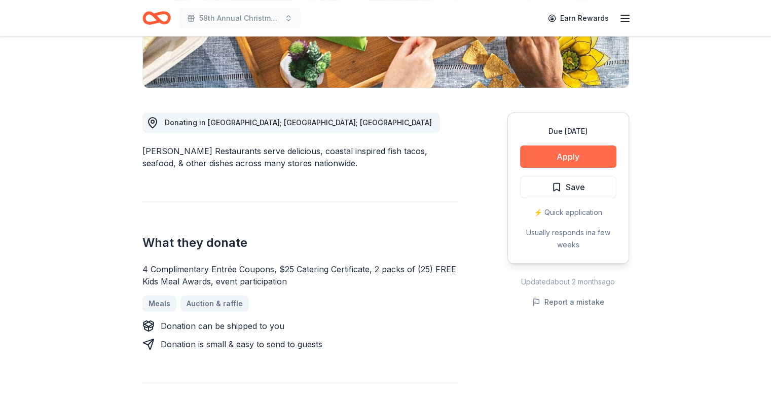
click at [574, 154] on button "Apply" at bounding box center [568, 156] width 96 height 22
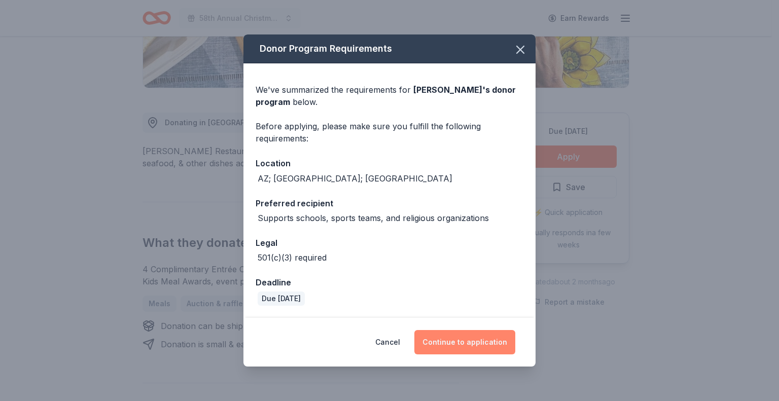
click at [458, 343] on button "Continue to application" at bounding box center [464, 342] width 101 height 24
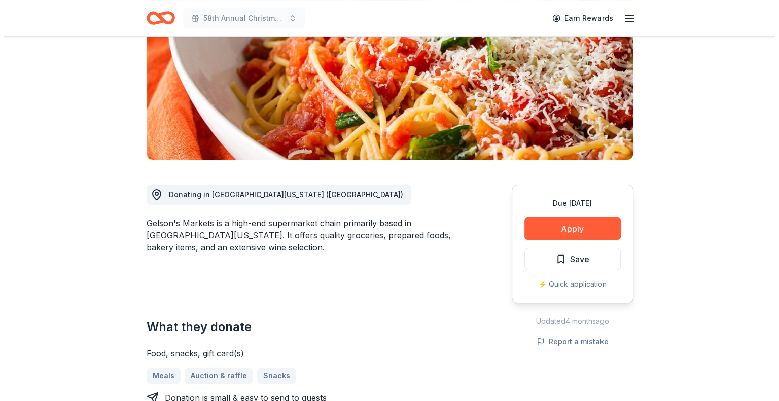
scroll to position [140, 0]
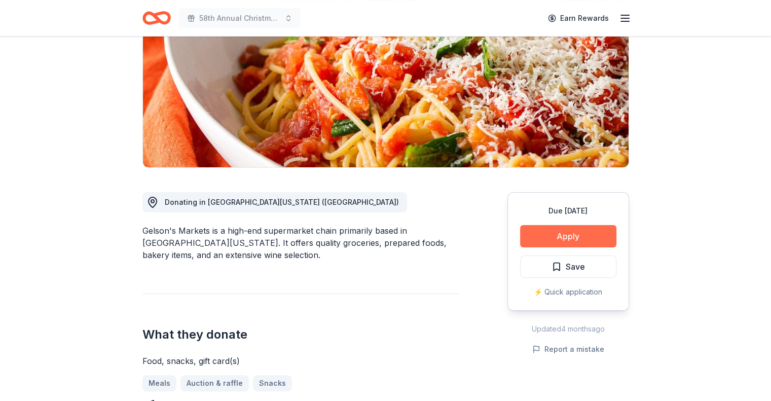
click at [585, 230] on button "Apply" at bounding box center [568, 236] width 96 height 22
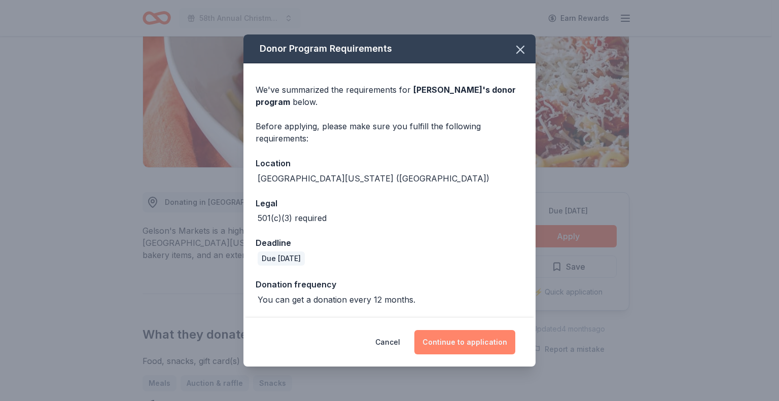
click at [466, 341] on button "Continue to application" at bounding box center [464, 342] width 101 height 24
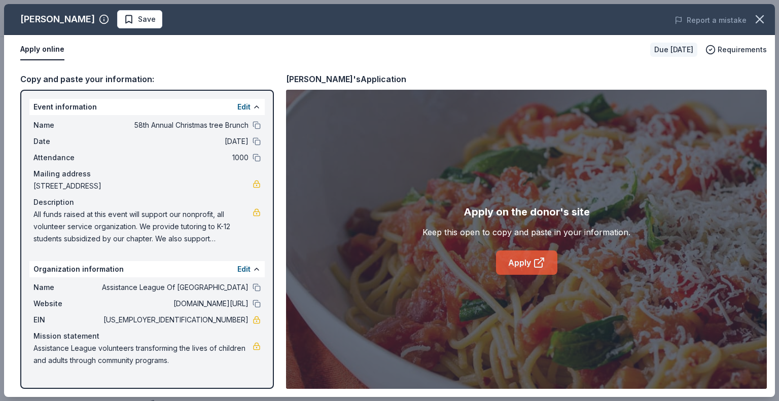
click at [524, 261] on link "Apply" at bounding box center [526, 262] width 61 height 24
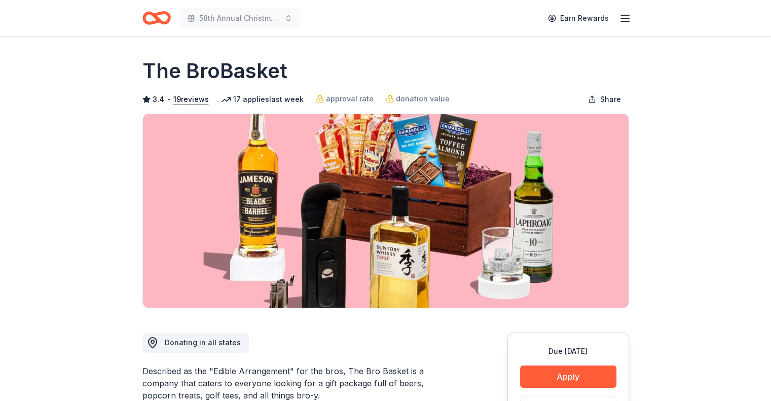
drag, startPoint x: 767, startPoint y: 93, endPoint x: 777, endPoint y: 101, distance: 12.3
click at [770, 101] on html "58th Annual Christmas tree Brunch Earn Rewards Due [DATE] Share The BroBasket 3…" at bounding box center [385, 200] width 771 height 401
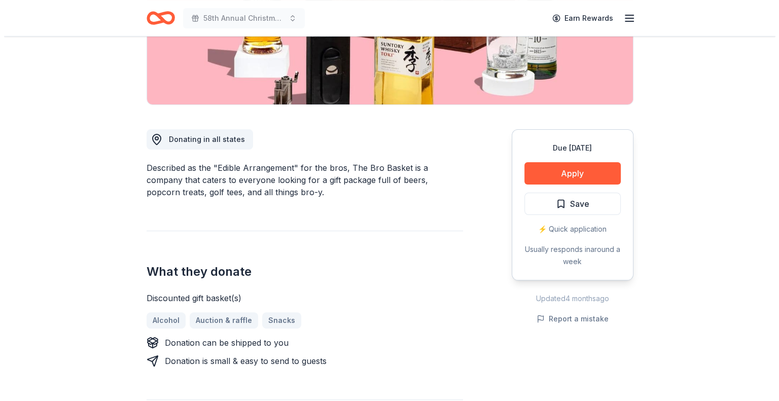
scroll to position [205, 0]
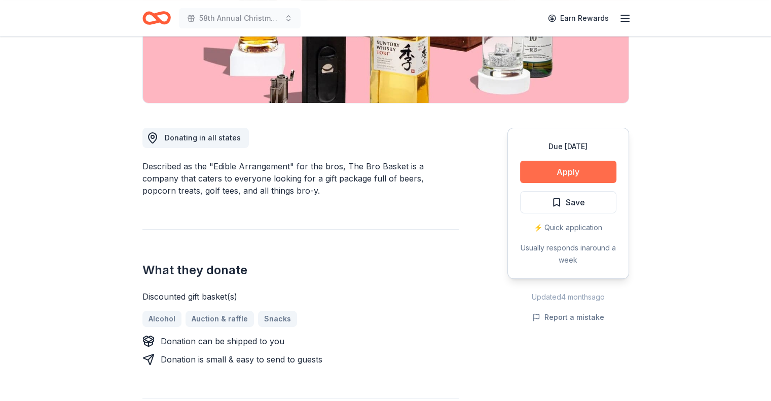
click at [587, 169] on button "Apply" at bounding box center [568, 172] width 96 height 22
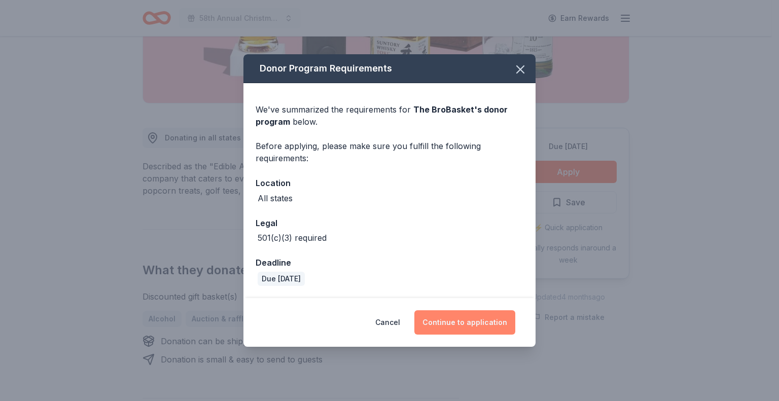
click at [466, 322] on button "Continue to application" at bounding box center [464, 322] width 101 height 24
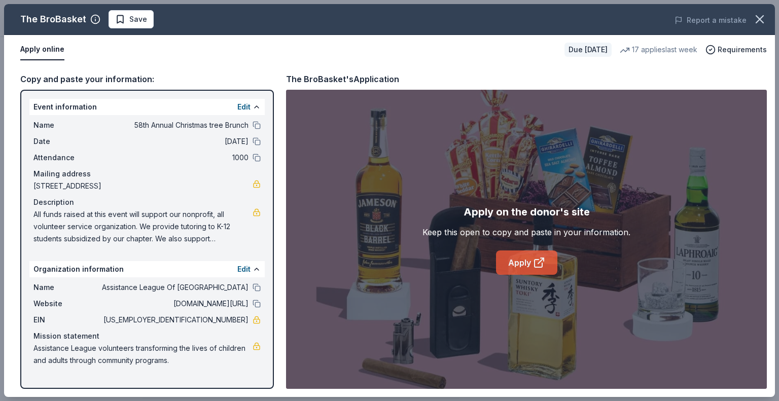
click at [526, 259] on link "Apply" at bounding box center [526, 262] width 61 height 24
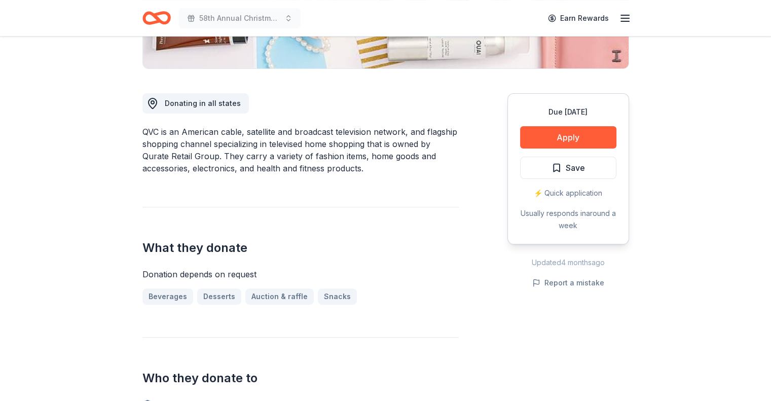
scroll to position [42, 0]
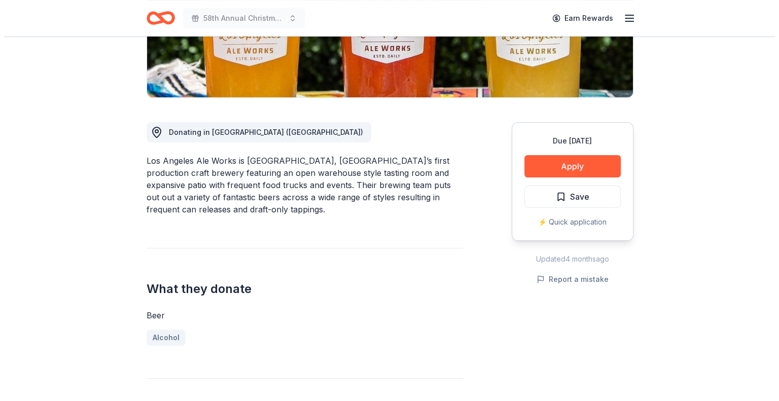
scroll to position [196, 0]
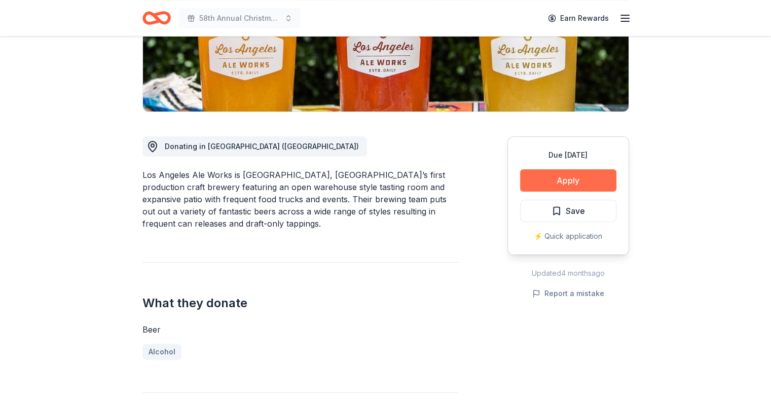
click at [592, 172] on button "Apply" at bounding box center [568, 180] width 96 height 22
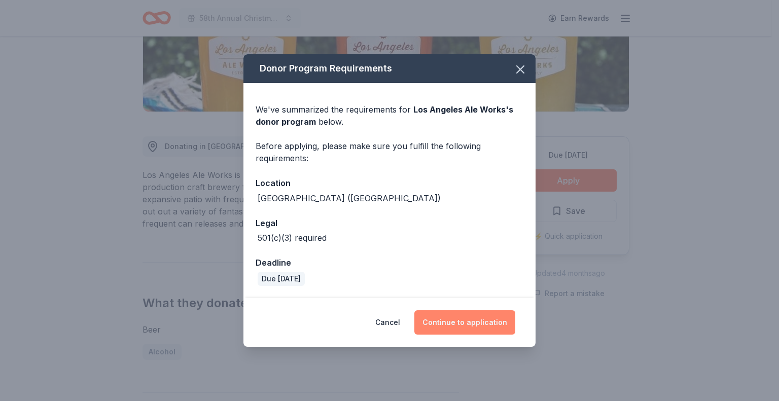
click at [465, 321] on button "Continue to application" at bounding box center [464, 322] width 101 height 24
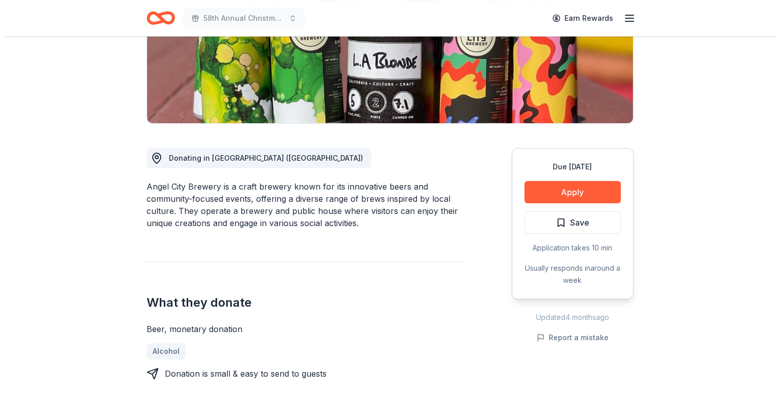
scroll to position [181, 0]
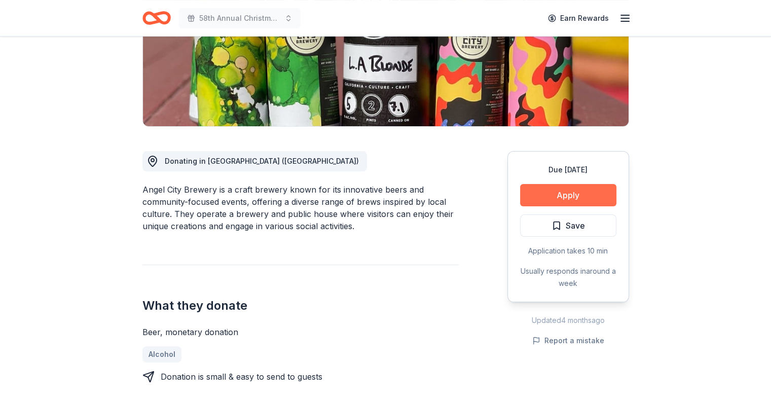
click at [591, 194] on button "Apply" at bounding box center [568, 195] width 96 height 22
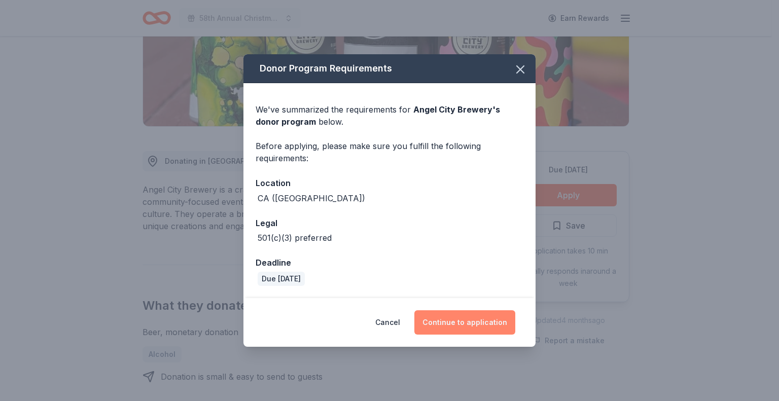
click at [463, 318] on button "Continue to application" at bounding box center [464, 322] width 101 height 24
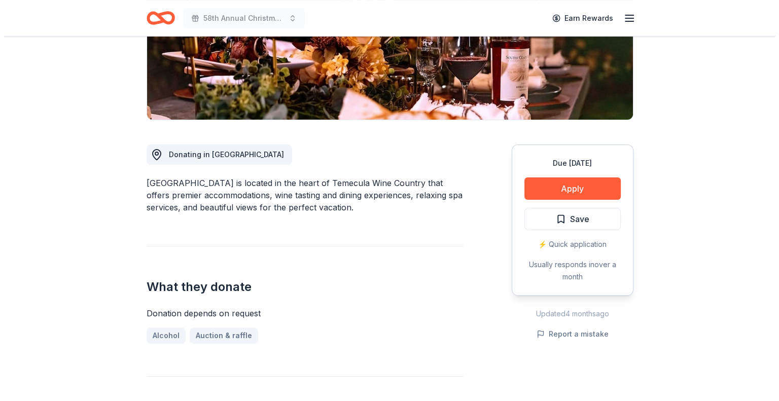
scroll to position [190, 0]
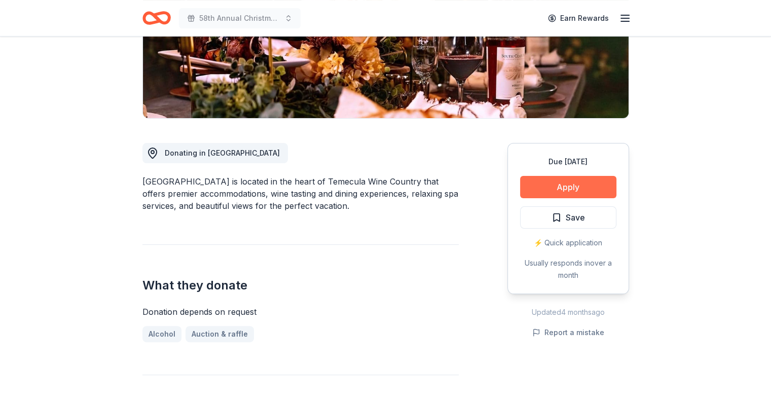
click at [563, 185] on button "Apply" at bounding box center [568, 187] width 96 height 22
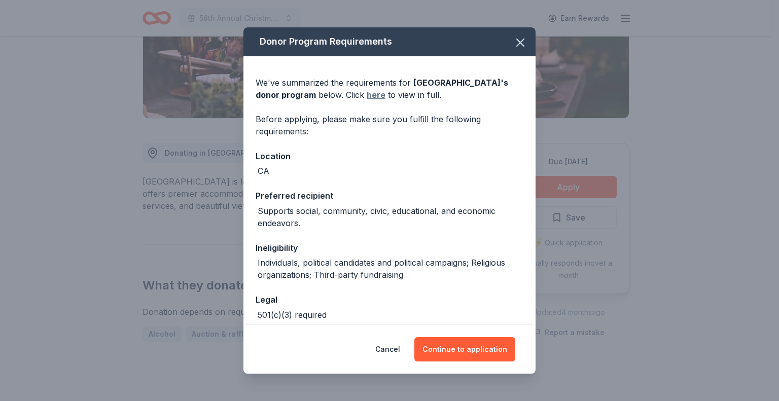
click at [385, 93] on link "here" at bounding box center [375, 95] width 19 height 12
click at [472, 351] on button "Continue to application" at bounding box center [464, 349] width 101 height 24
